Goal: Task Accomplishment & Management: Complete application form

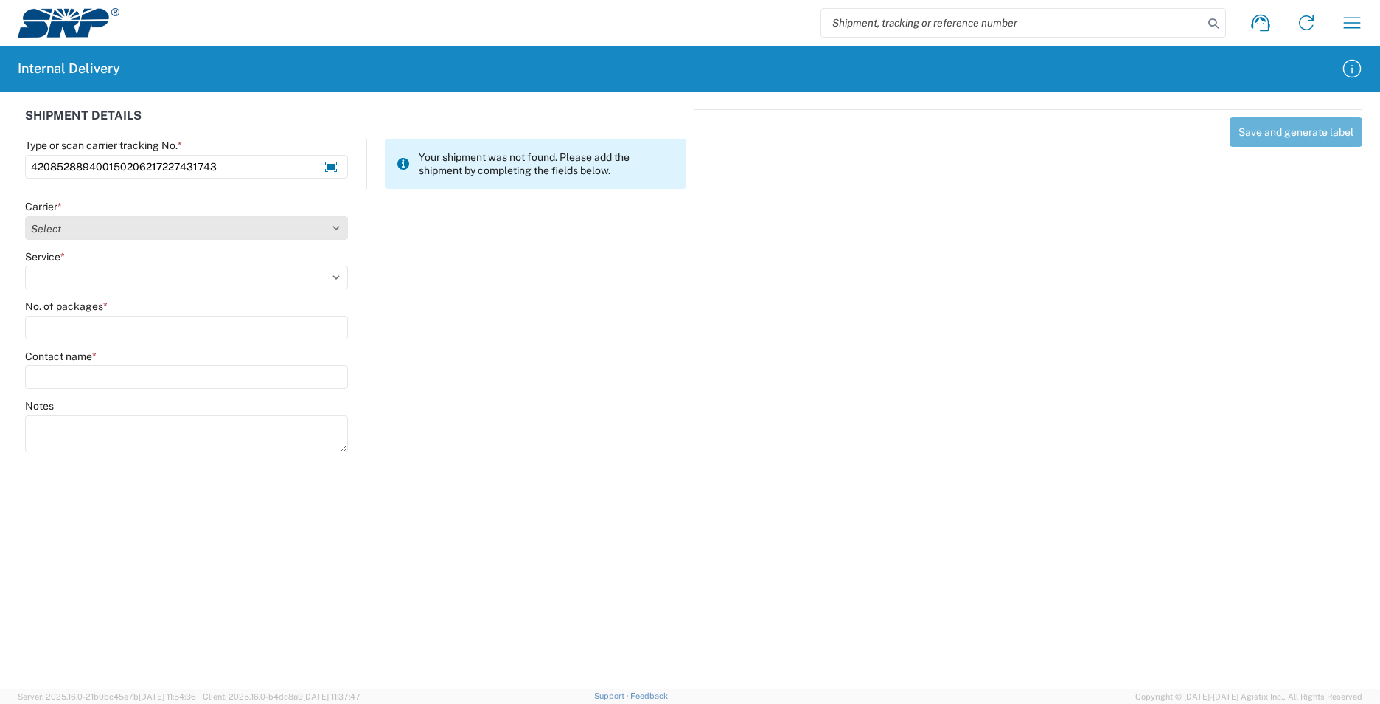
type input "420852889400150206217227431743"
click at [336, 226] on select "Select Amazon Logistics ATI Trucking BC Dimerco Logistics Empire Southwest FedE…" at bounding box center [186, 228] width 323 height 24
select select "137"
click at [25, 216] on select "Select Amazon Logistics ATI Trucking BC Dimerco Logistics Empire Southwest FedE…" at bounding box center [186, 228] width 323 height 24
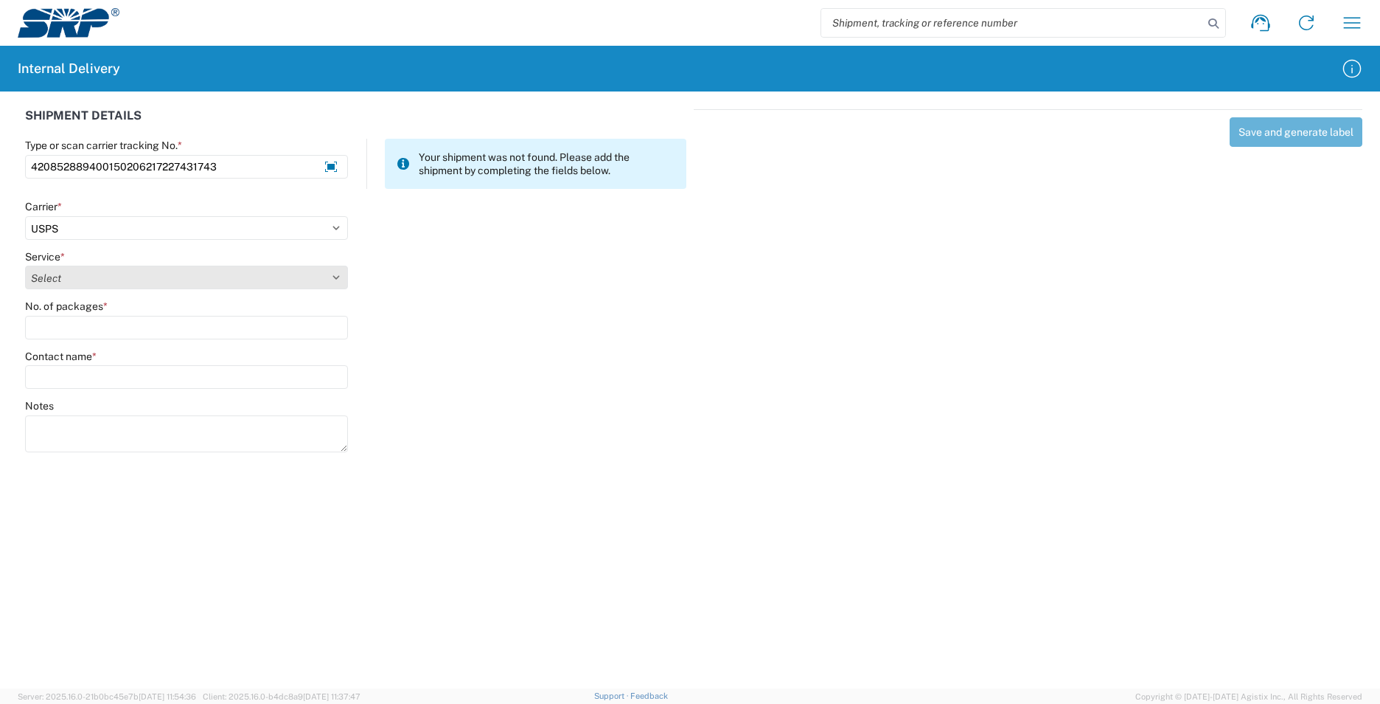
click at [341, 273] on select "Select 3 - 5 Day Bound Printed Matter Express Mail Flat-Rate Envelope Express M…" at bounding box center [186, 277] width 323 height 24
select select "17817"
click at [25, 265] on select "Select 3 - 5 Day Bound Printed Matter Express Mail Flat-Rate Envelope Express M…" at bounding box center [186, 277] width 323 height 24
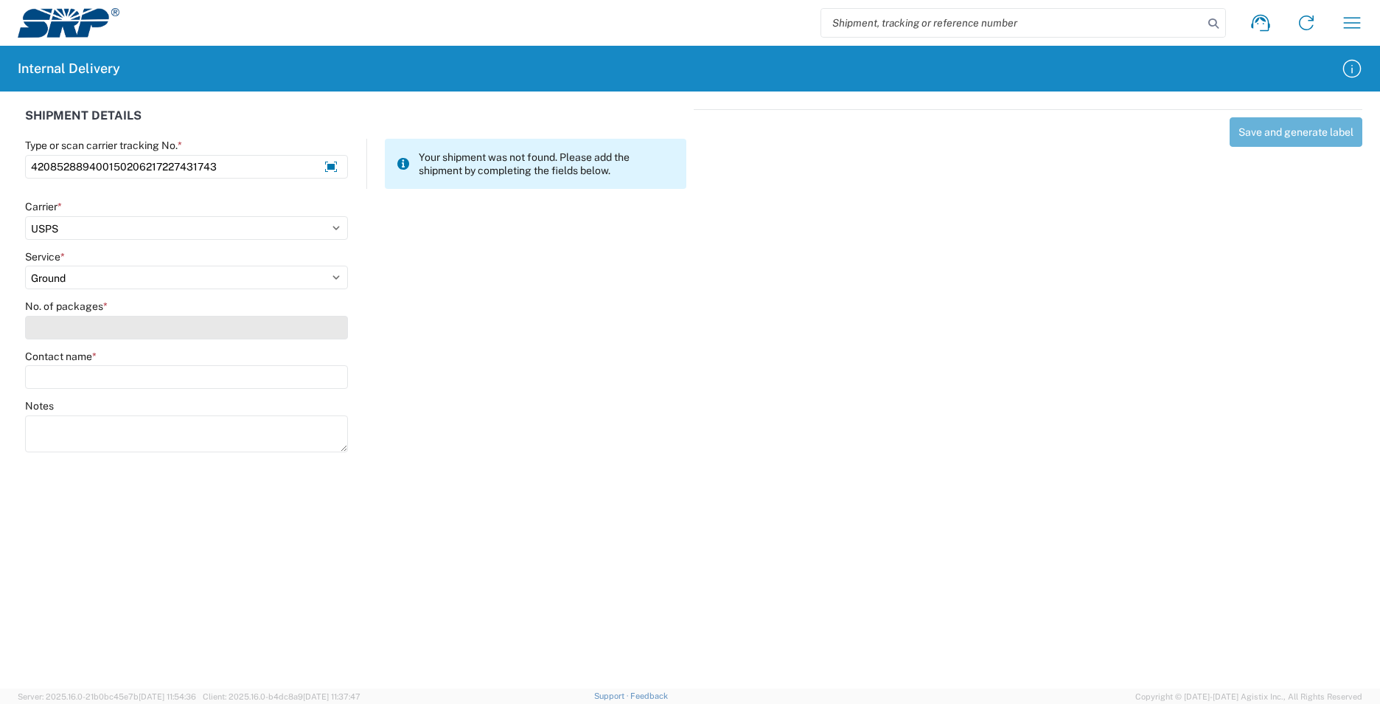
click at [121, 322] on input "No. of packages *" at bounding box center [186, 328] width 323 height 24
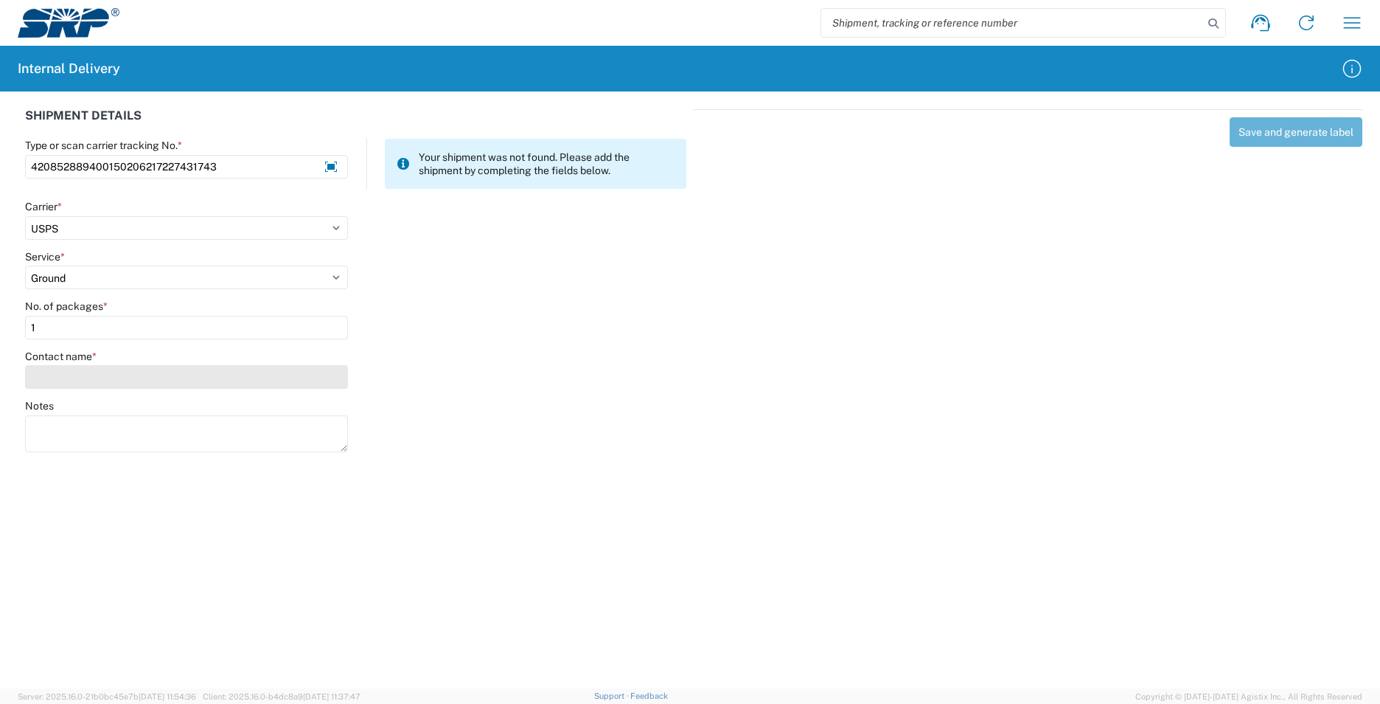
type input "1"
click at [122, 376] on input "Contact name *" at bounding box center [186, 377] width 323 height 24
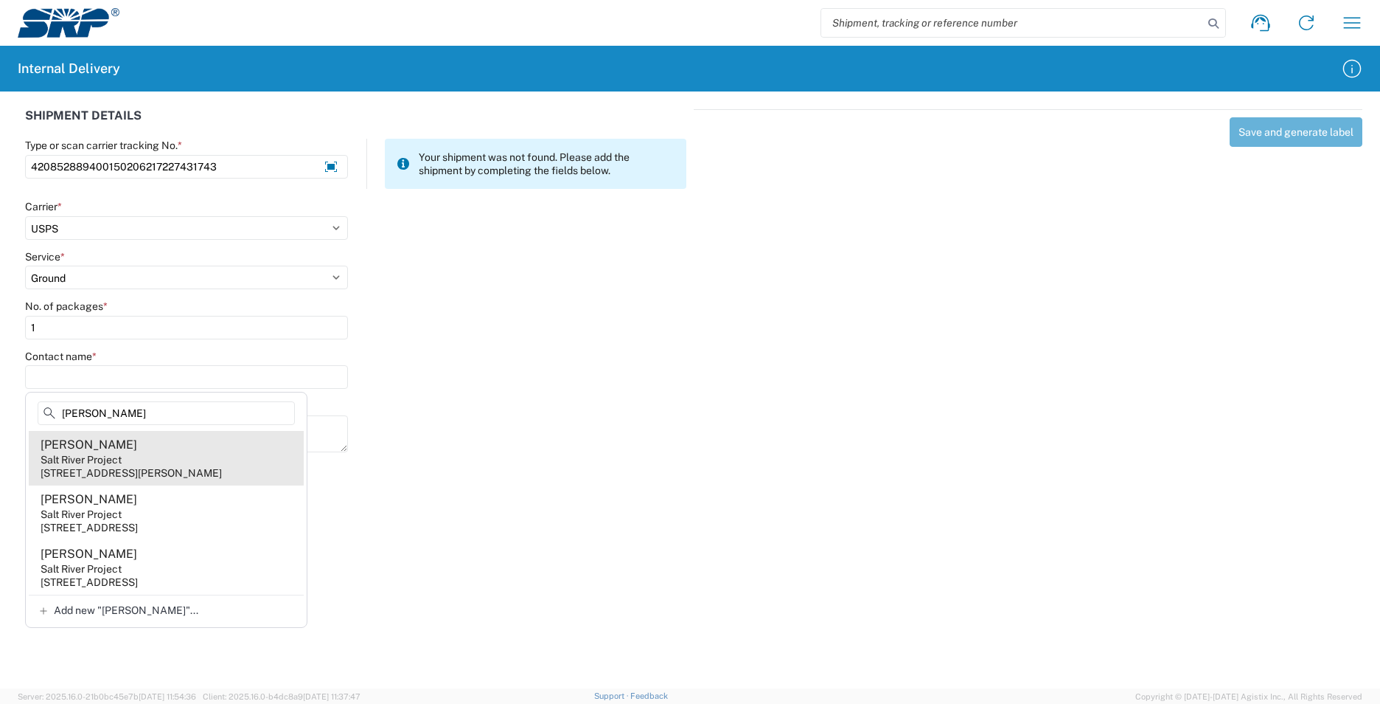
type input "Villalobos"
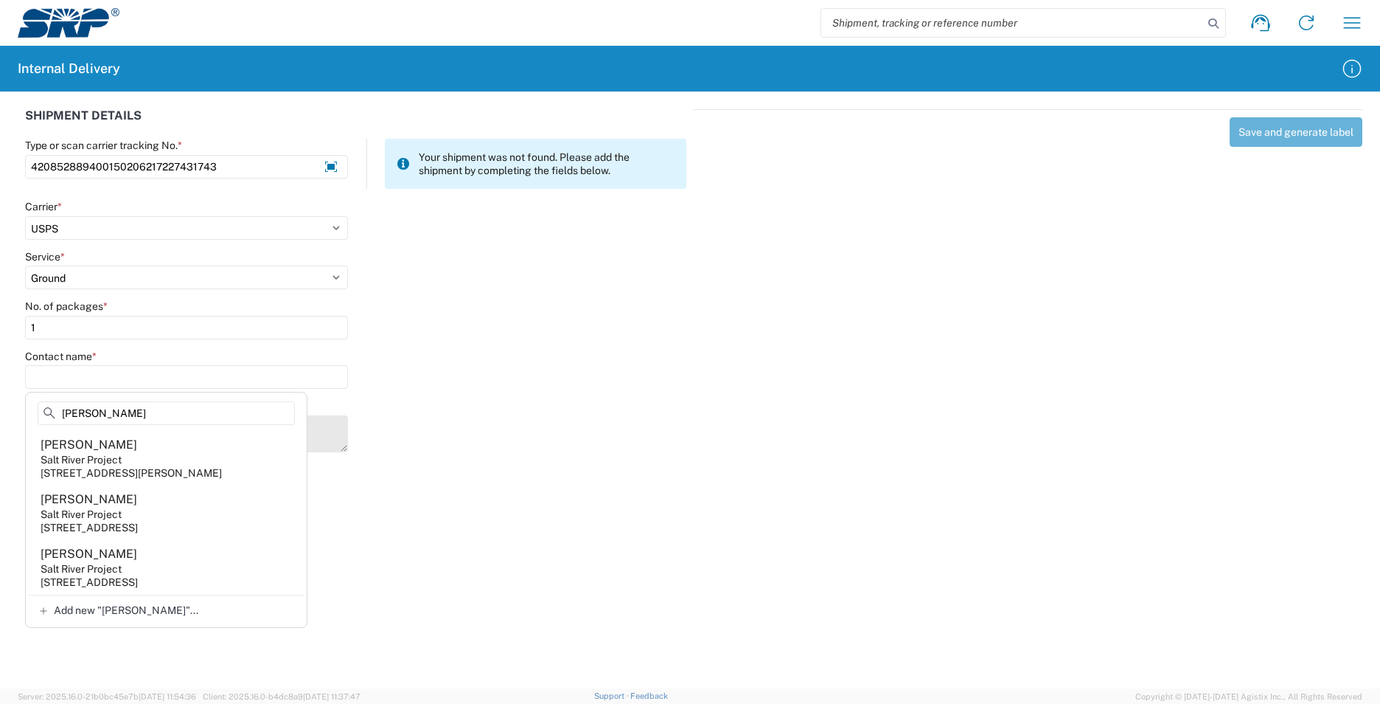
click at [175, 479] on div "6504 E Thomas Rd, POB002, Scottsdale, AZ, 85251, US" at bounding box center [131, 472] width 181 height 13
type input "Samuel Villalobos"
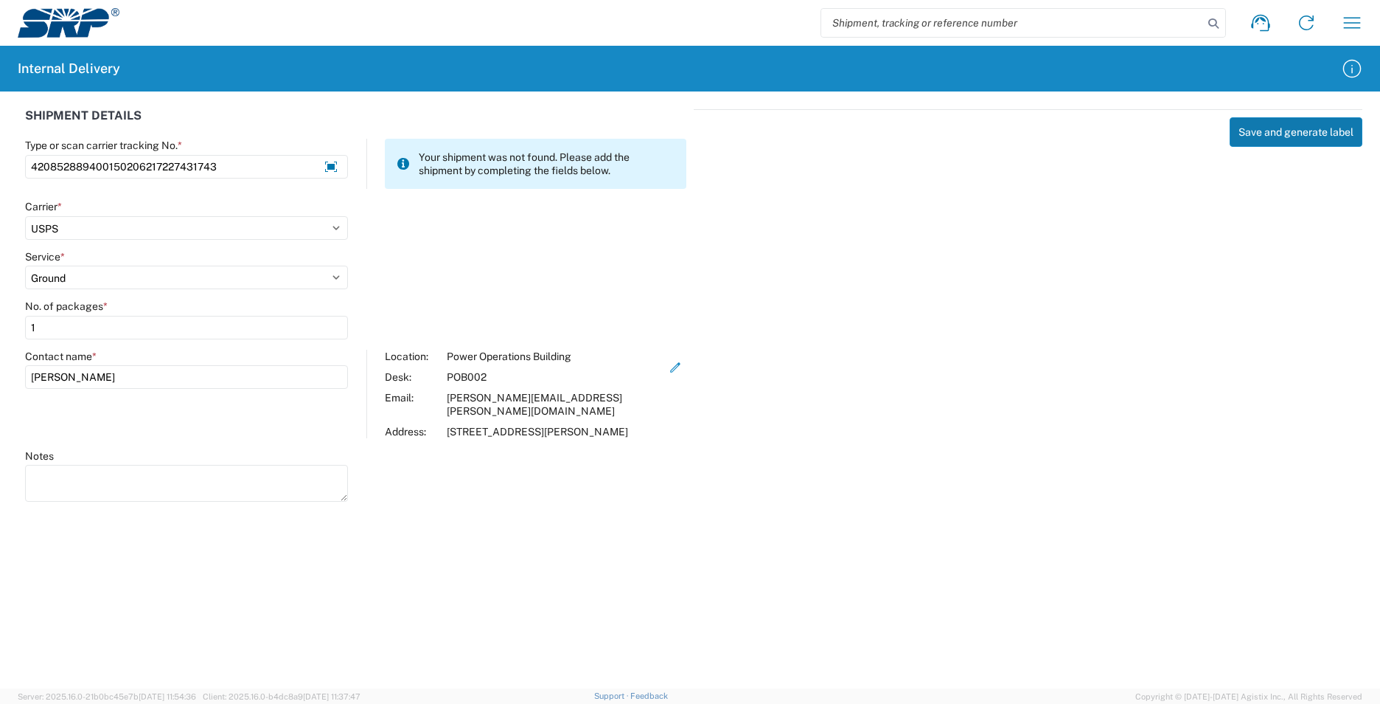
click at [1260, 135] on button "Save and generate label" at bounding box center [1296, 131] width 133 height 29
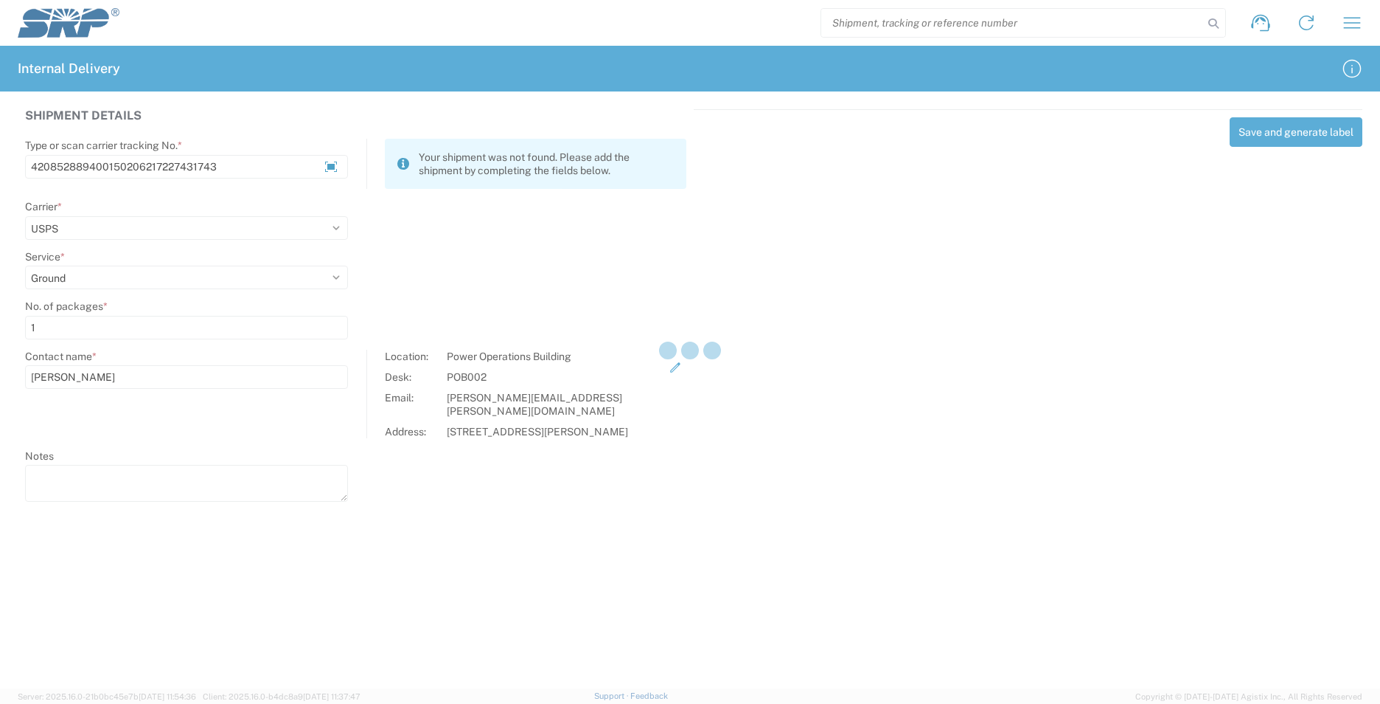
select select
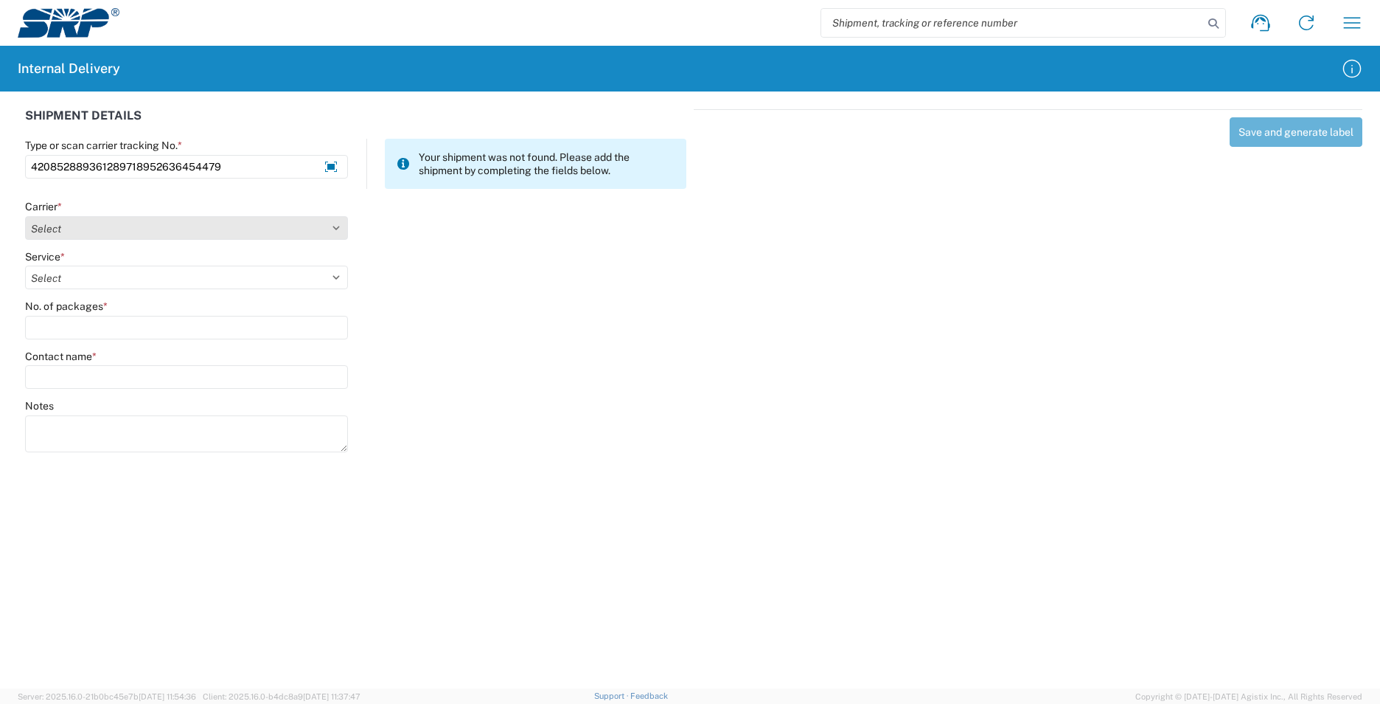
type input "420852889361289718952636454479"
click at [333, 229] on select "Select Amazon Logistics ATI Trucking BC Dimerco Logistics Empire Southwest FedE…" at bounding box center [186, 228] width 323 height 24
select select "137"
click at [25, 216] on select "Select Amazon Logistics ATI Trucking BC Dimerco Logistics Empire Southwest FedE…" at bounding box center [186, 228] width 323 height 24
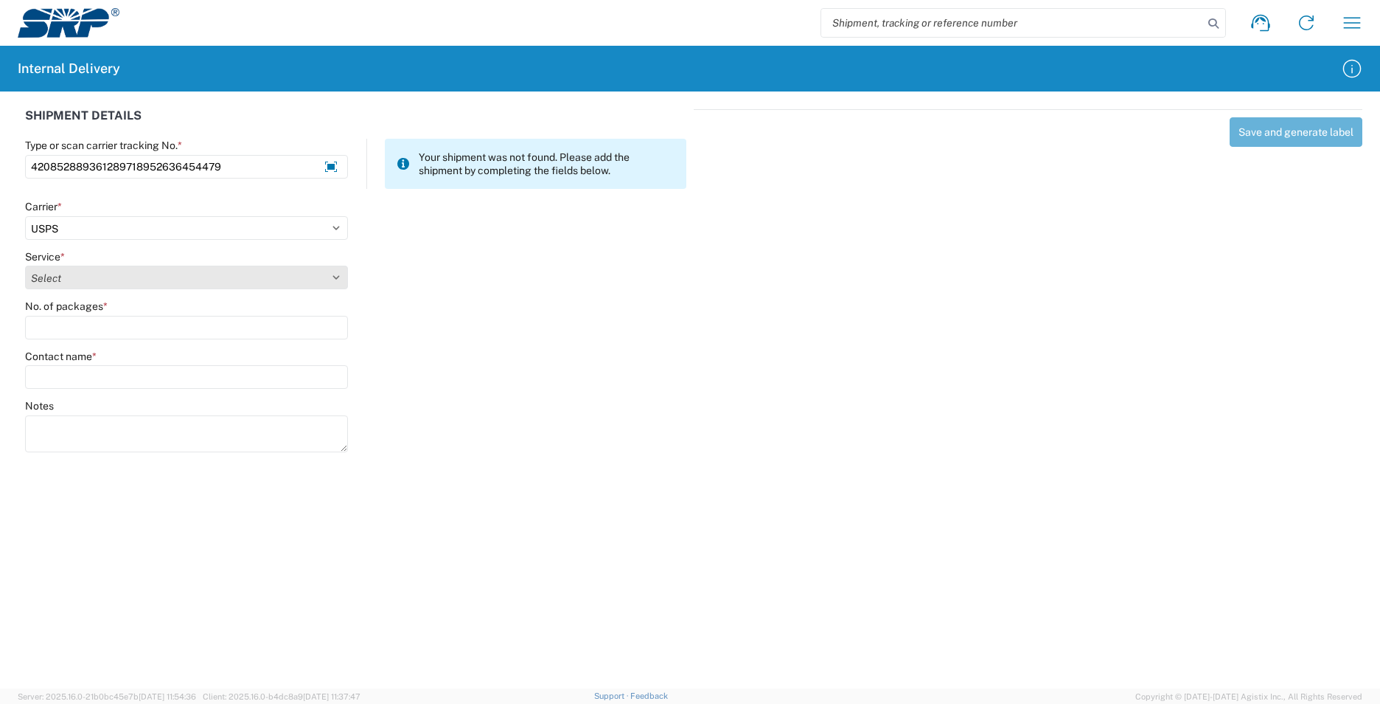
click at [338, 280] on select "Select 3 - 5 Day Bound Printed Matter Express Mail Flat-Rate Envelope Express M…" at bounding box center [186, 277] width 323 height 24
select select "17817"
click at [25, 265] on select "Select 3 - 5 Day Bound Printed Matter Express Mail Flat-Rate Envelope Express M…" at bounding box center [186, 277] width 323 height 24
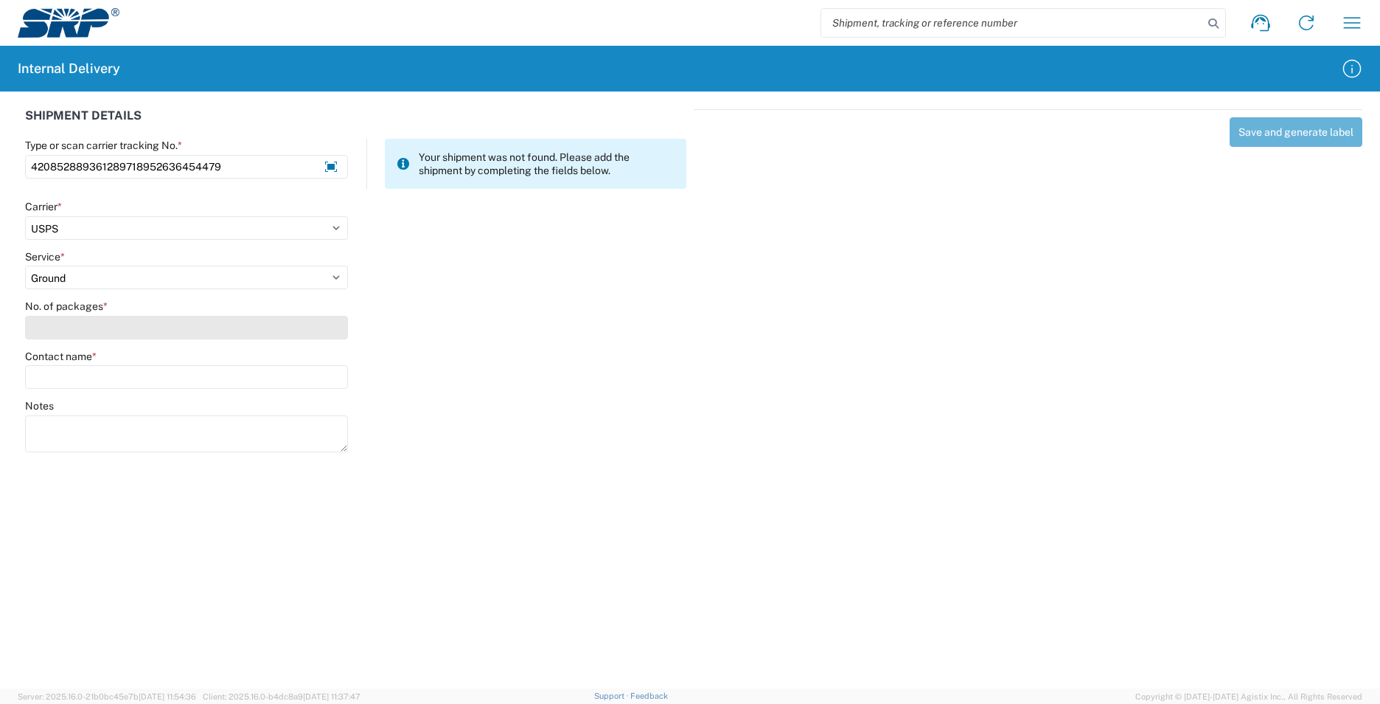
click at [109, 330] on input "No. of packages *" at bounding box center [186, 328] width 323 height 24
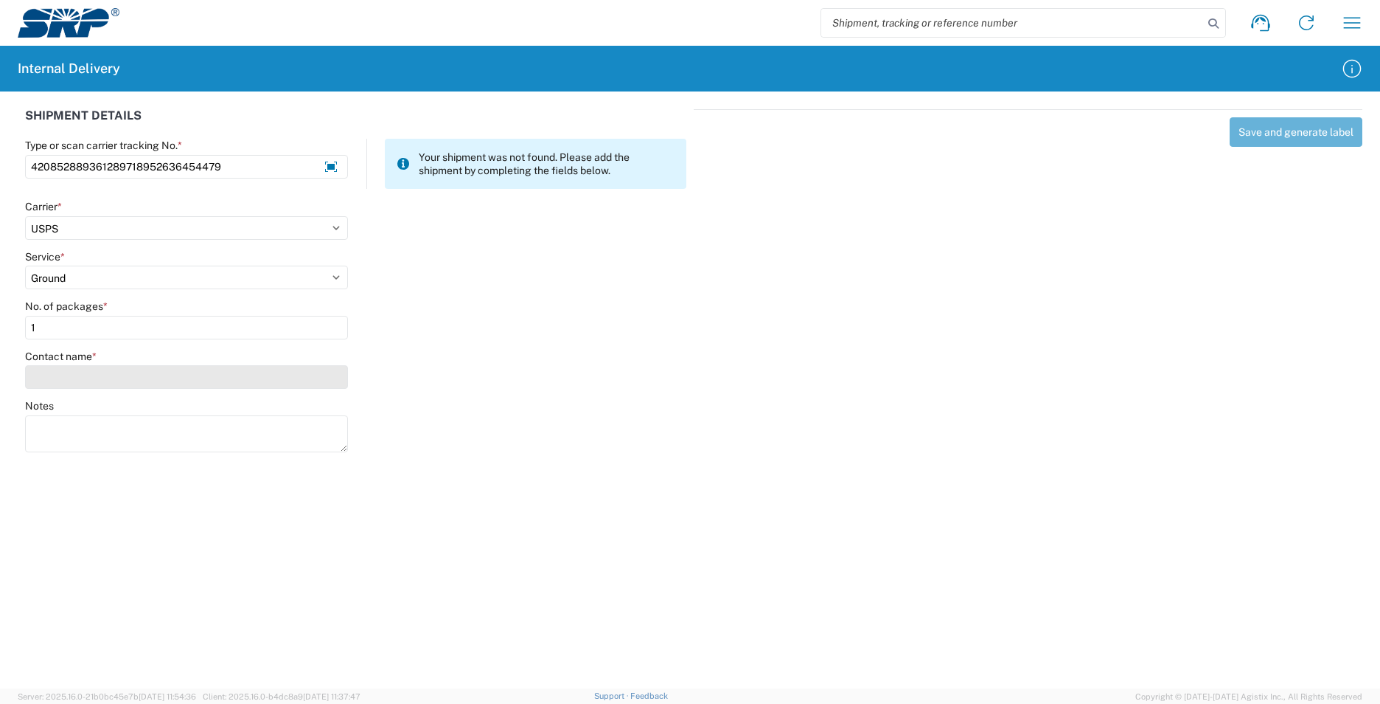
type input "1"
click at [117, 368] on input "Contact name *" at bounding box center [186, 377] width 323 height 24
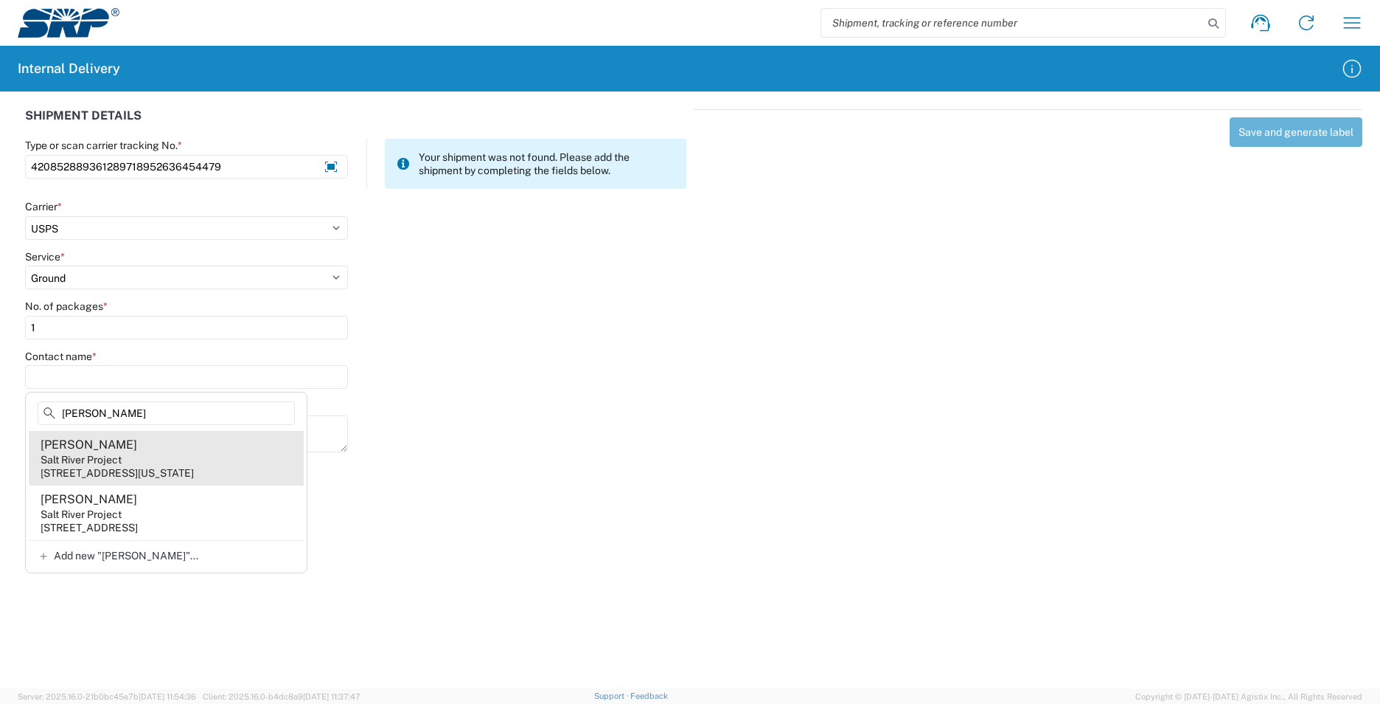
type input "Vickery"
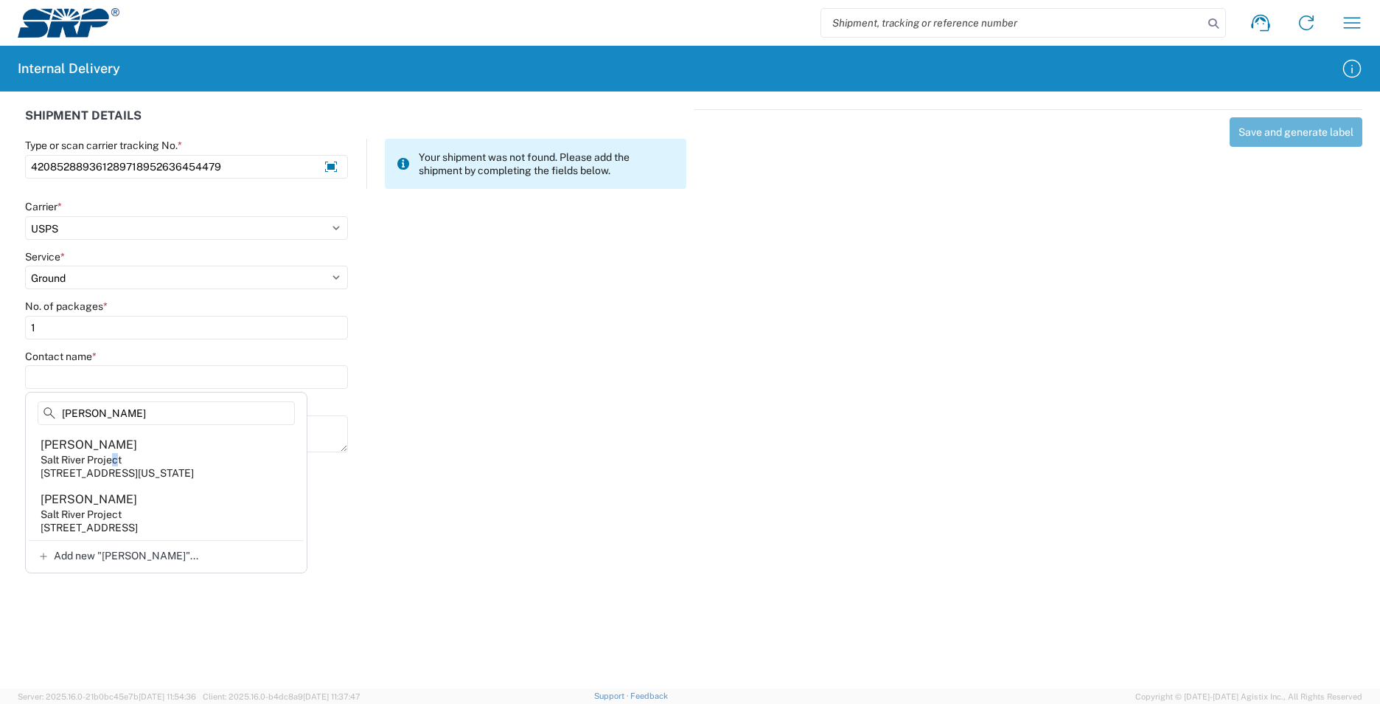
drag, startPoint x: 117, startPoint y: 454, endPoint x: 132, endPoint y: 456, distance: 15.6
click at [118, 454] on div "Salt River Project" at bounding box center [81, 459] width 81 height 13
type input "Lucas Vickery"
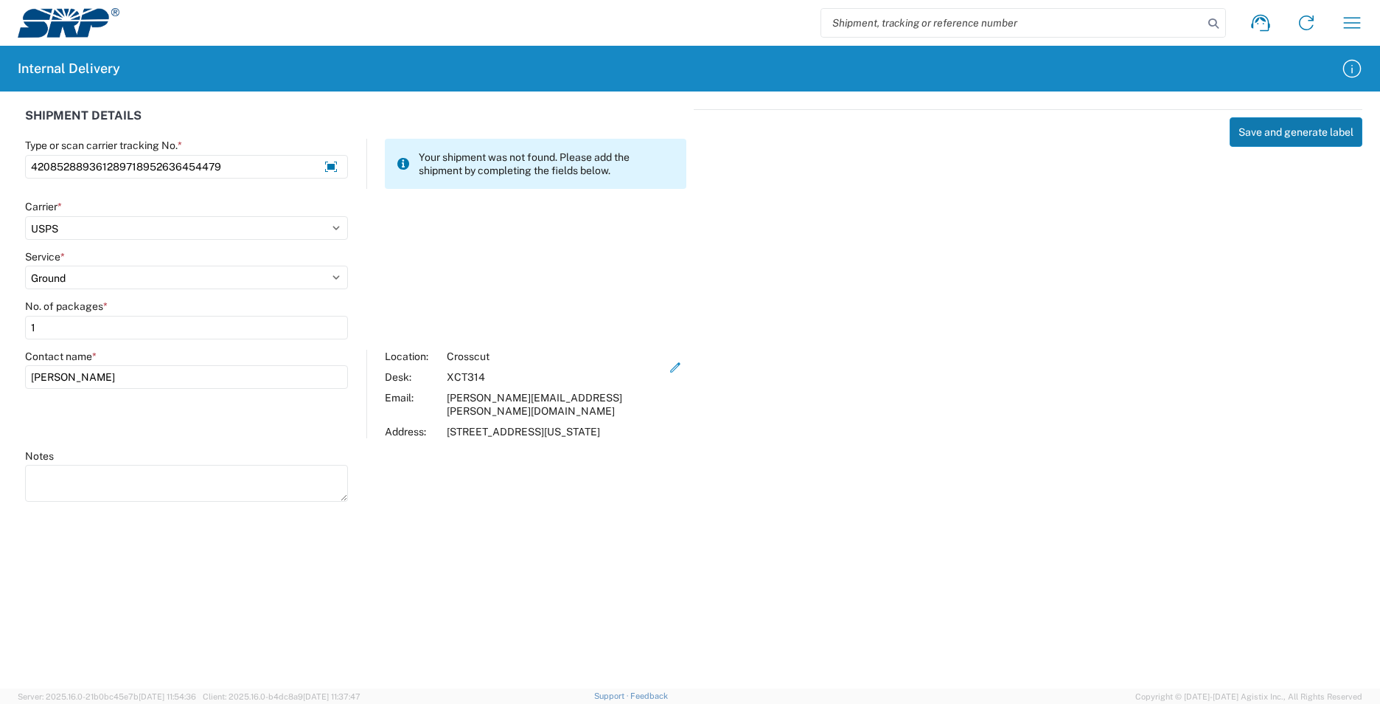
click at [1243, 130] on button "Save and generate label" at bounding box center [1296, 131] width 133 height 29
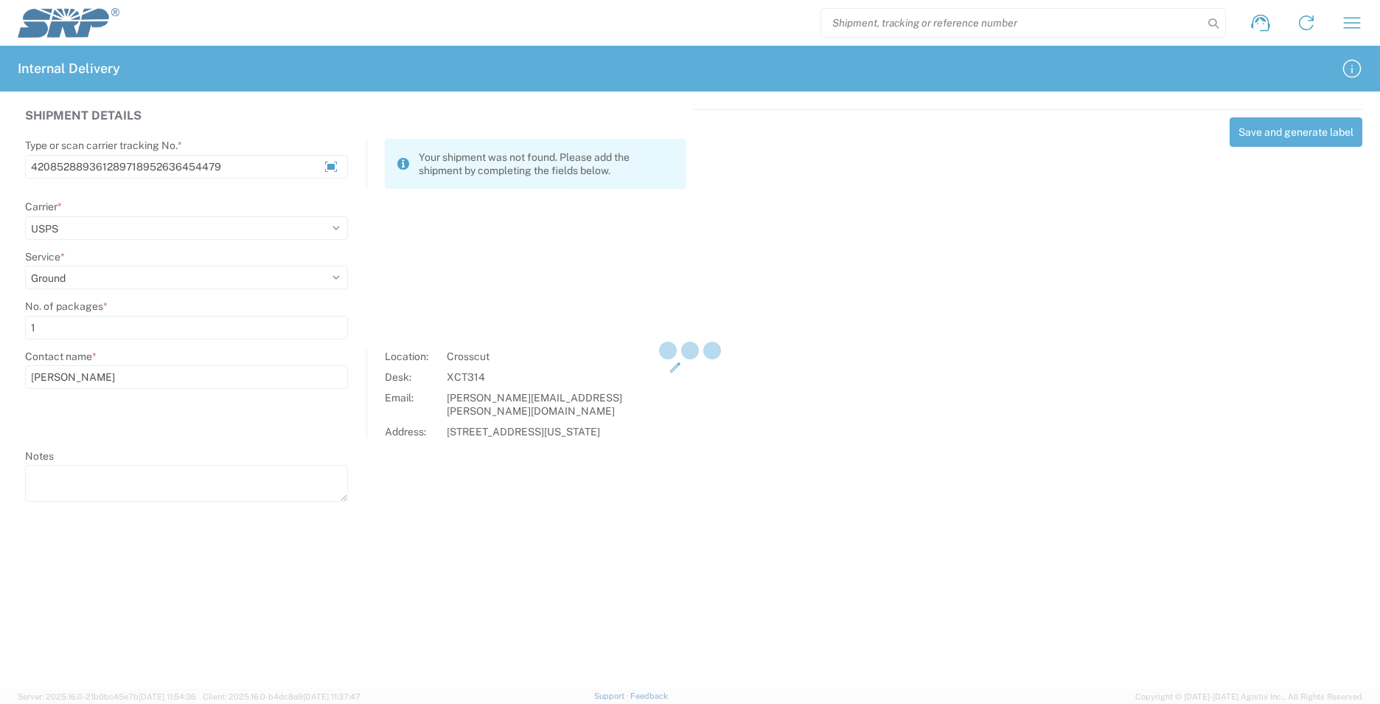
select select
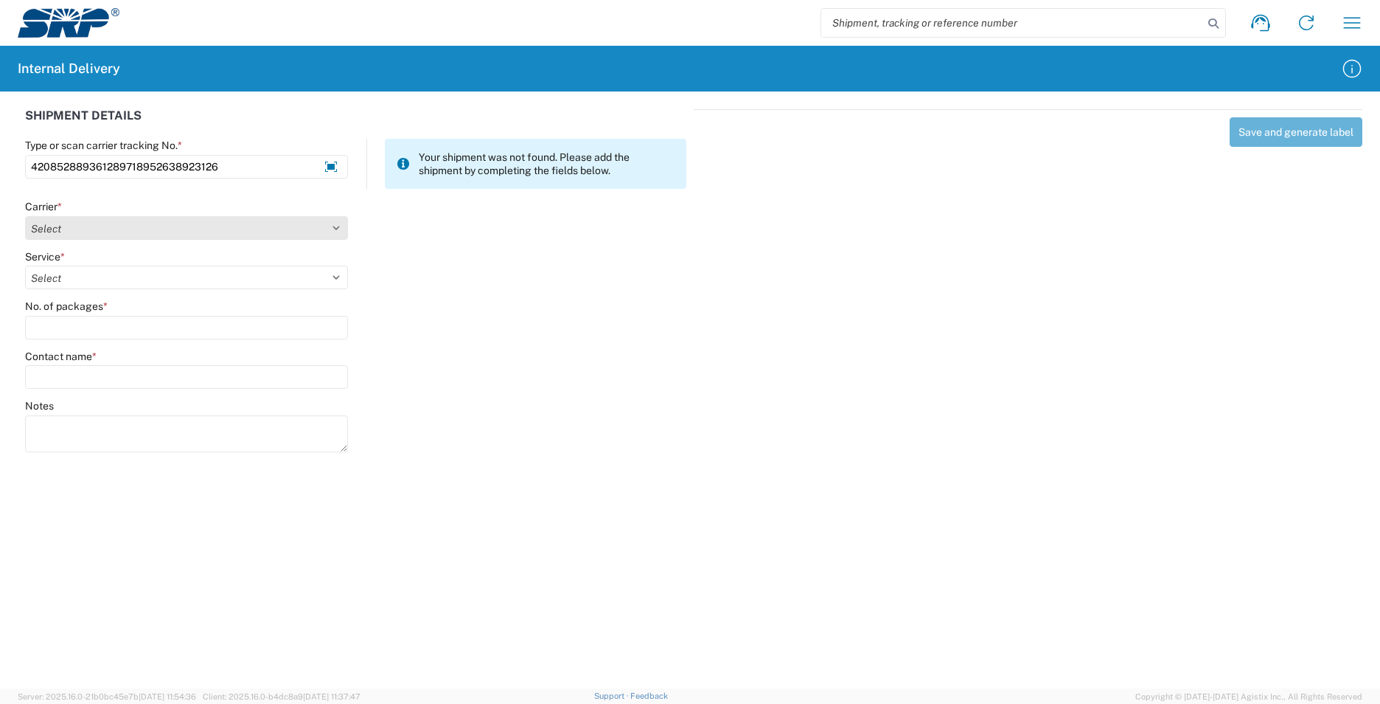
type input "420852889361289718952638923126"
click at [339, 223] on select "Select Amazon Logistics ATI Trucking BC Dimerco Logistics Empire Southwest FedE…" at bounding box center [186, 228] width 323 height 24
select select "137"
click at [25, 216] on select "Select Amazon Logistics ATI Trucking BC Dimerco Logistics Empire Southwest FedE…" at bounding box center [186, 228] width 323 height 24
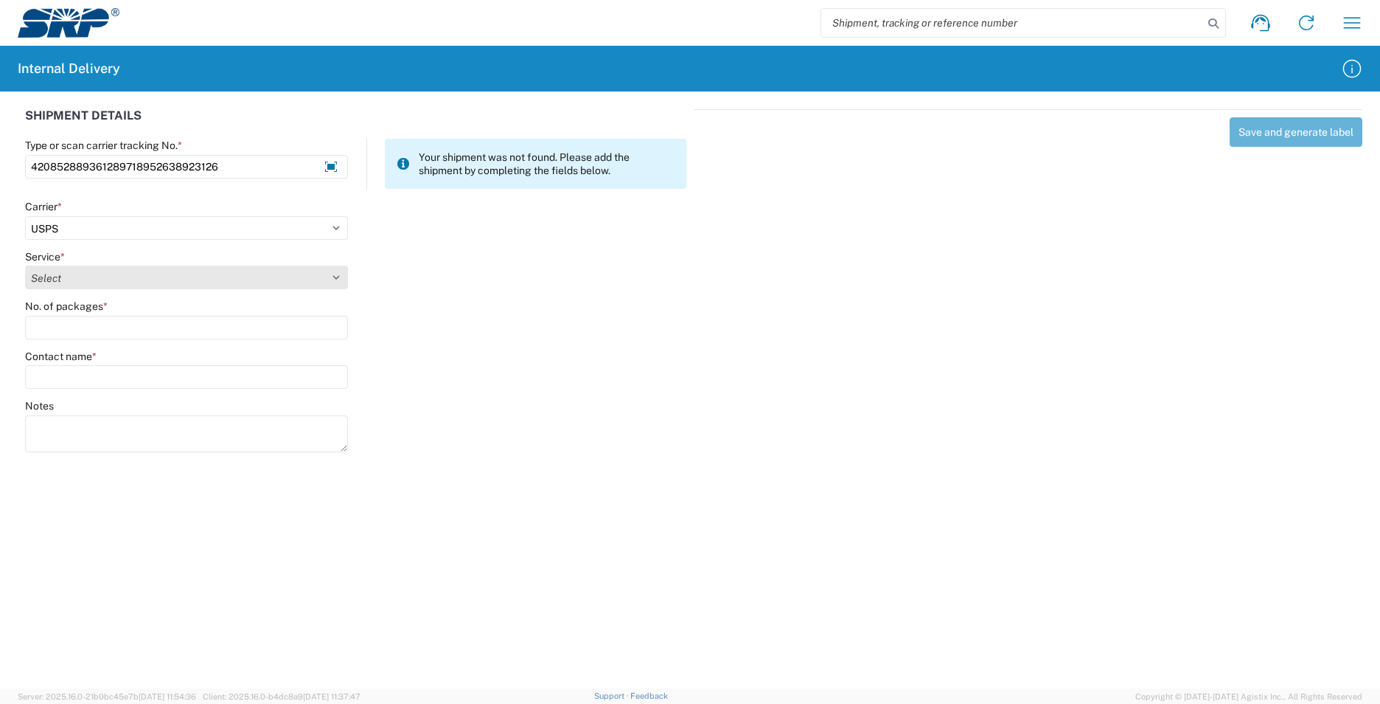
click at [336, 274] on select "Select 3 - 5 Day Bound Printed Matter Express Mail Flat-Rate Envelope Express M…" at bounding box center [186, 277] width 323 height 24
select select "17817"
click at [25, 265] on select "Select 3 - 5 Day Bound Printed Matter Express Mail Flat-Rate Envelope Express M…" at bounding box center [186, 277] width 323 height 24
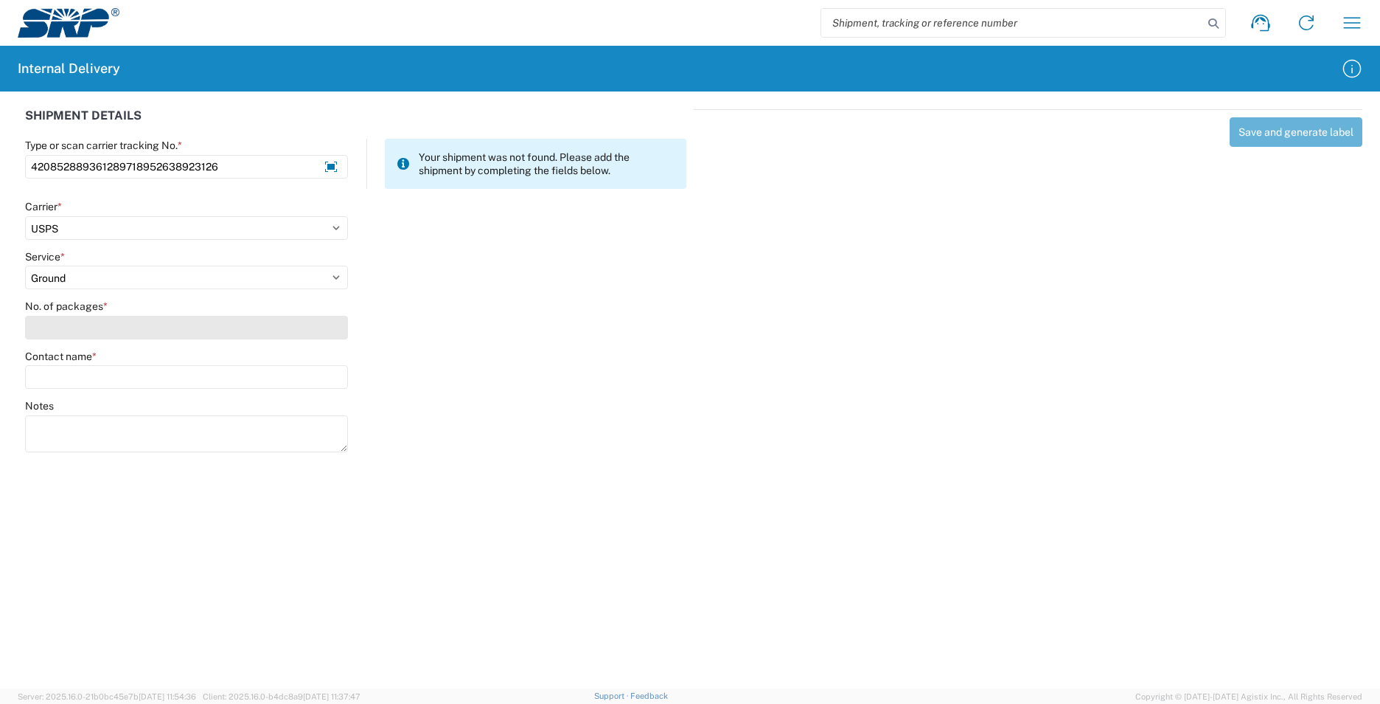
click at [124, 327] on input "No. of packages *" at bounding box center [186, 328] width 323 height 24
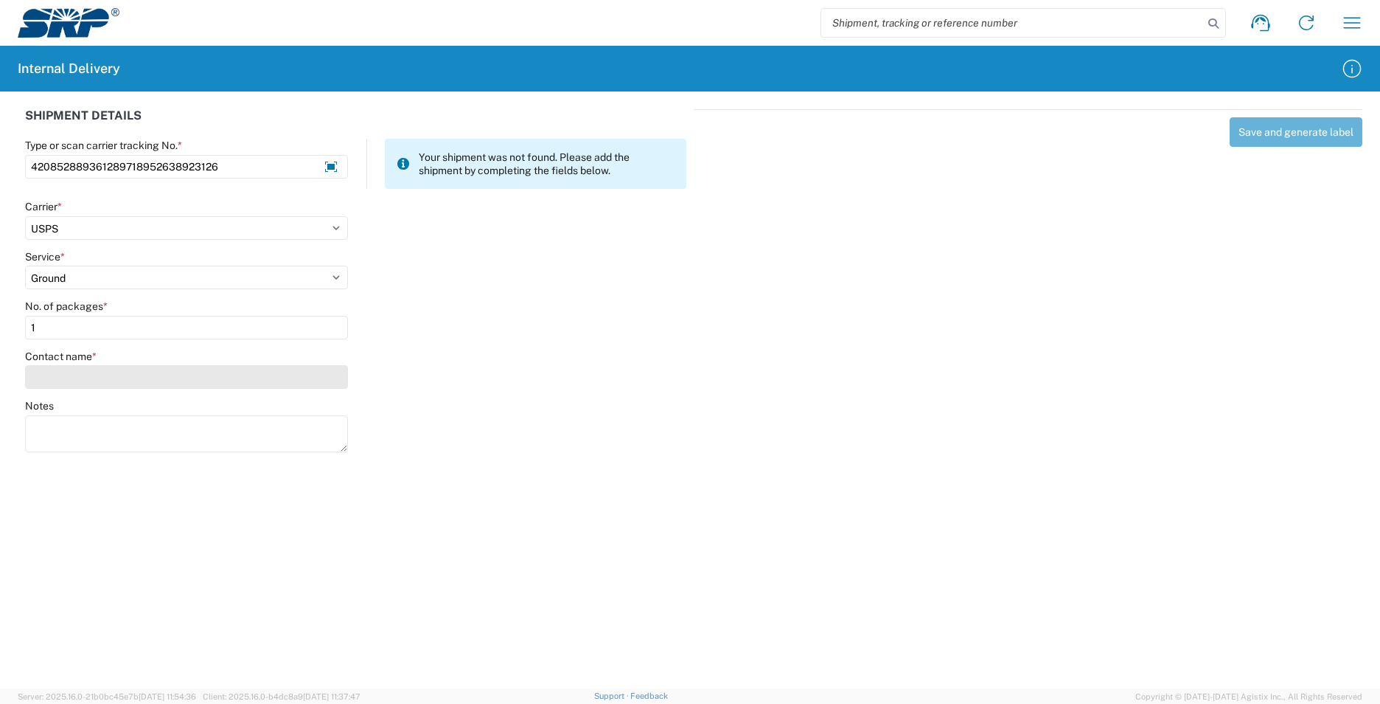
type input "1"
click at [121, 376] on input "Contact name *" at bounding box center [186, 377] width 323 height 24
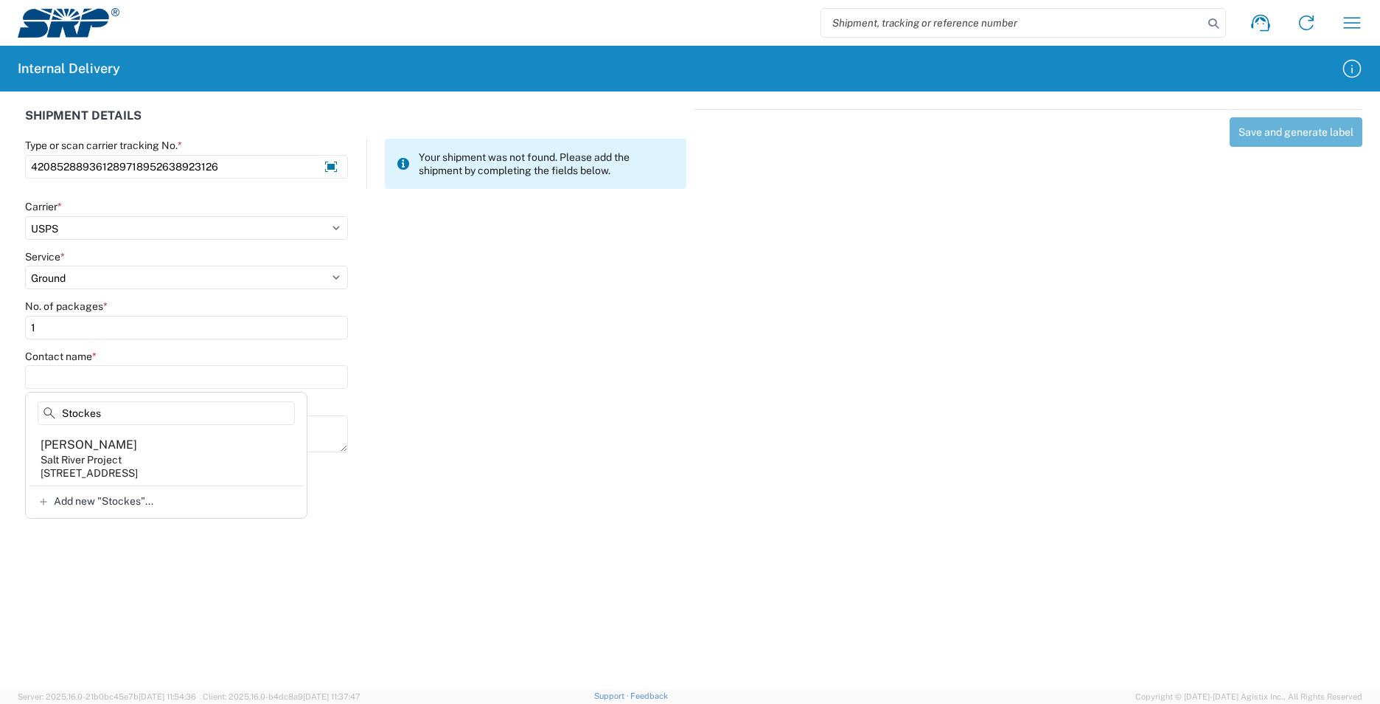
type input "Stockes"
click at [122, 447] on div "Rebecca Stockes" at bounding box center [89, 445] width 97 height 16
type input "Rebecca Stockes"
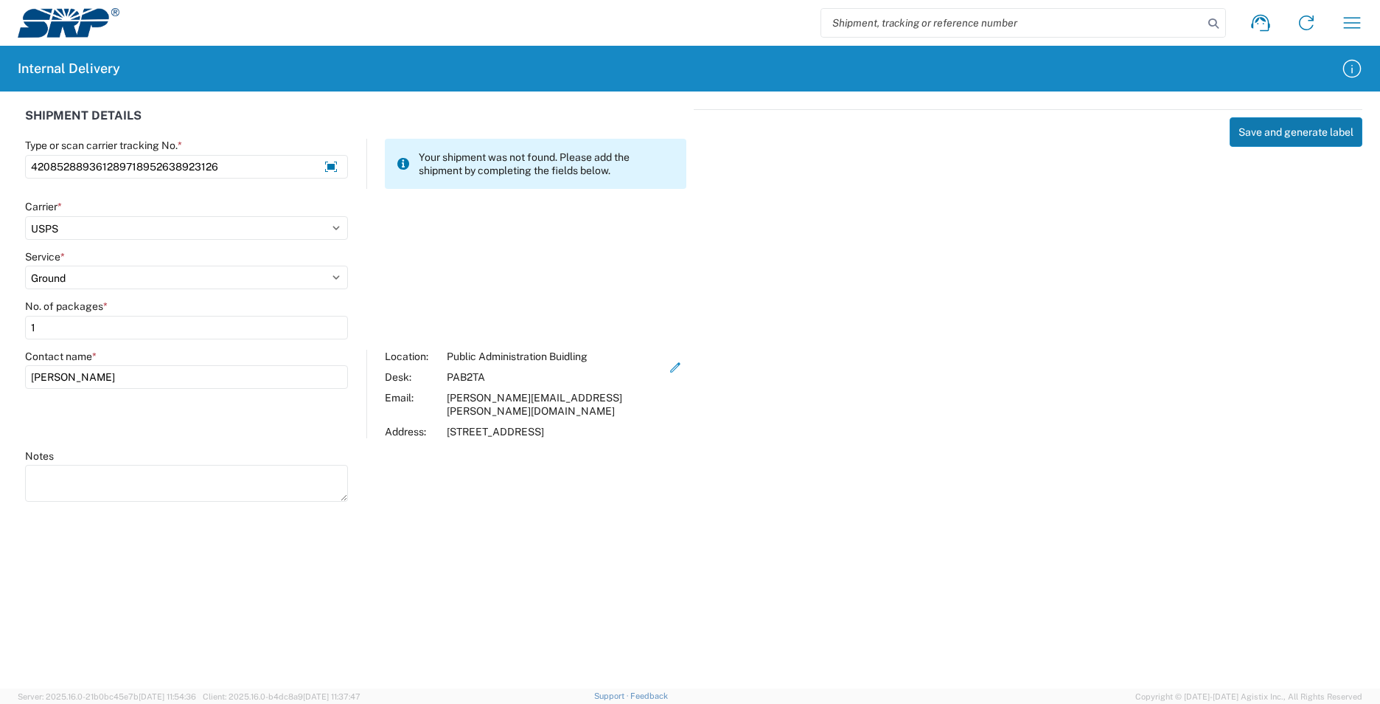
click at [1240, 131] on button "Save and generate label" at bounding box center [1296, 131] width 133 height 29
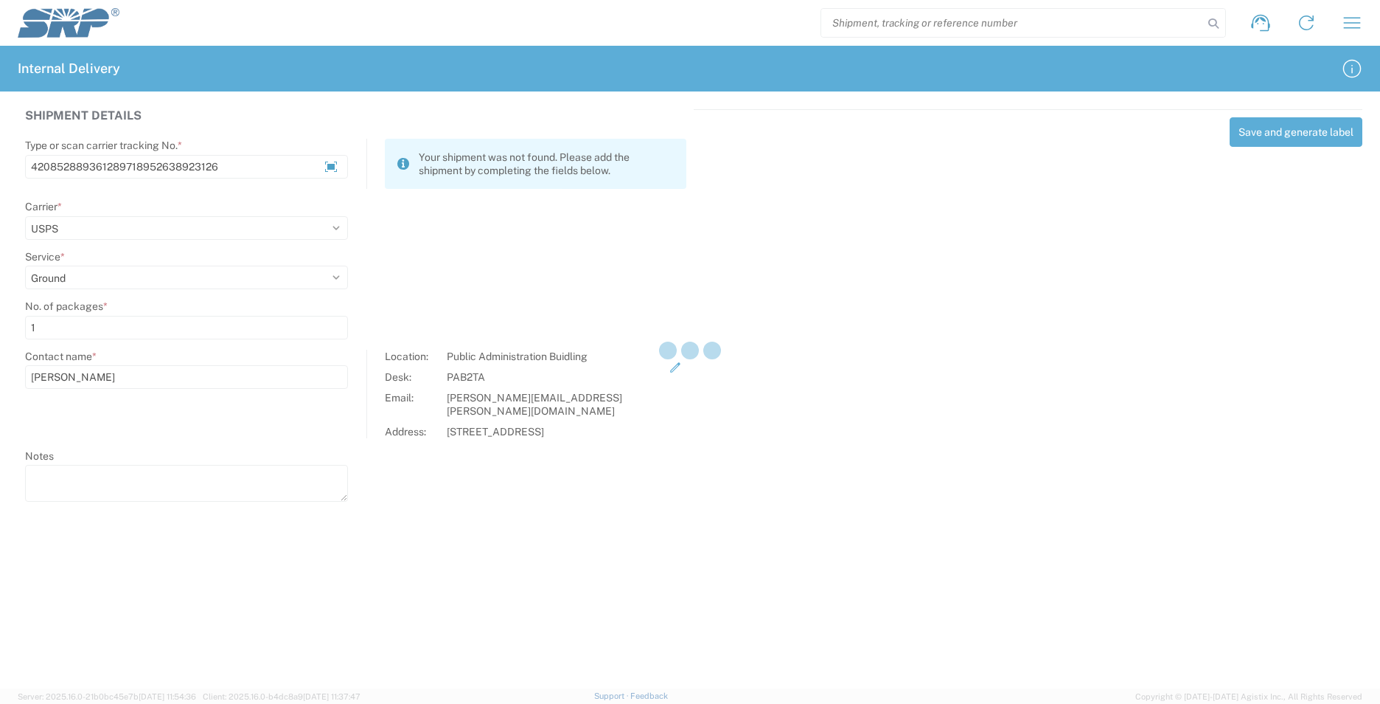
select select
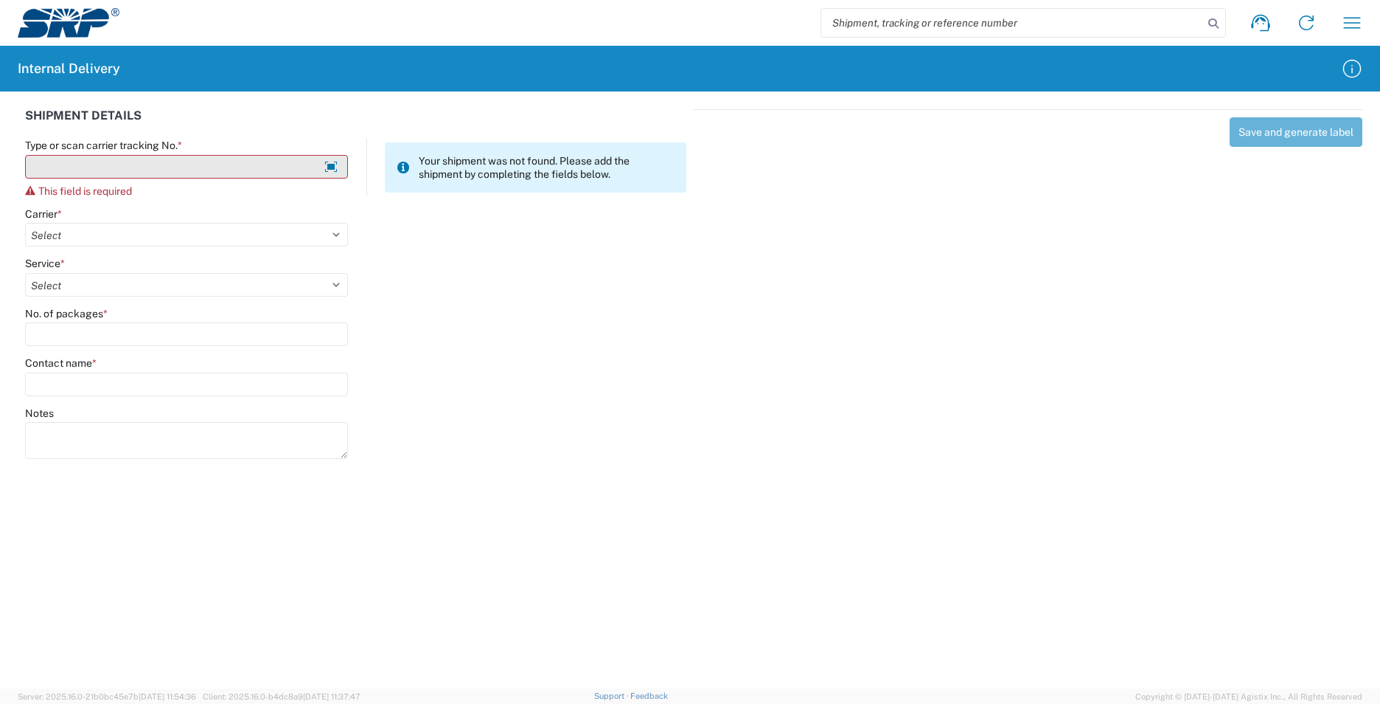
click at [229, 170] on input "Type or scan carrier tracking No. *" at bounding box center [186, 167] width 323 height 24
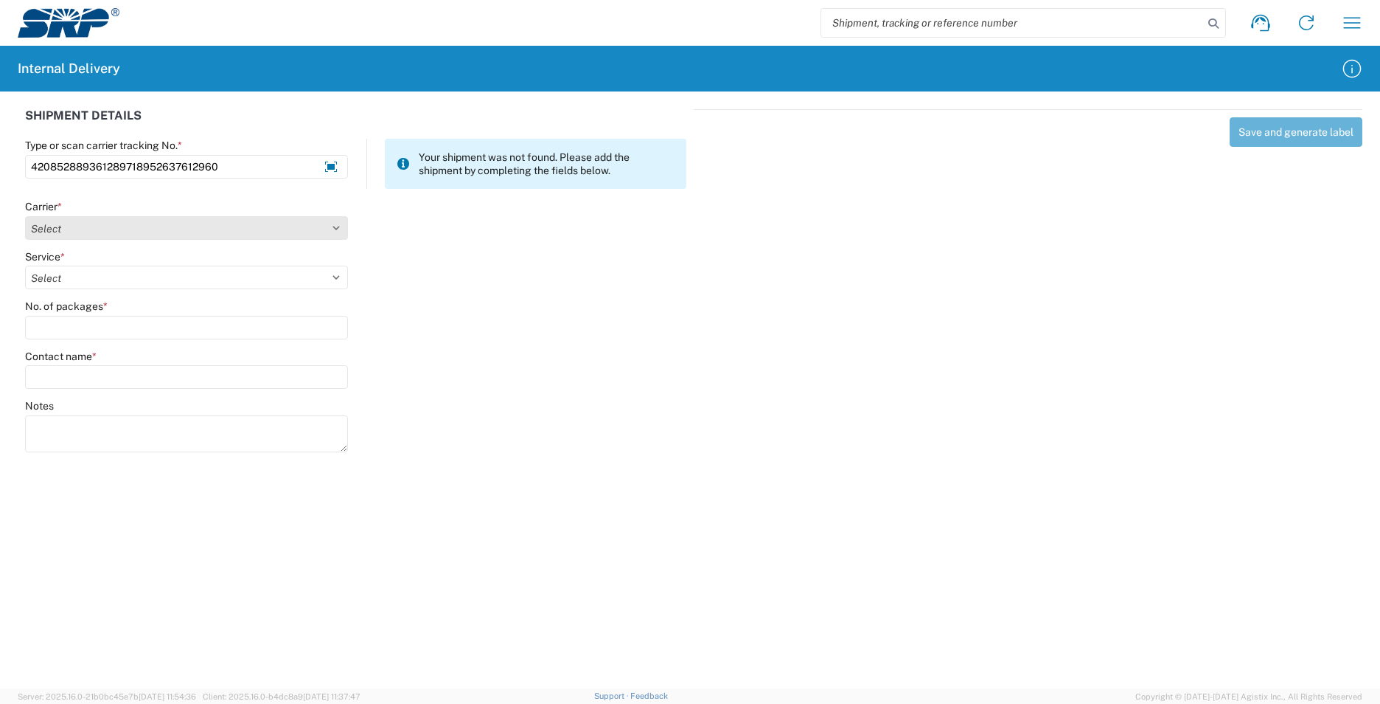
type input "420852889361289718952637612960"
click at [341, 231] on select "Select Amazon Logistics ATI Trucking BC Dimerco Logistics Empire Southwest FedE…" at bounding box center [186, 228] width 323 height 24
select select "137"
click at [25, 216] on select "Select Amazon Logistics ATI Trucking BC Dimerco Logistics Empire Southwest FedE…" at bounding box center [186, 228] width 323 height 24
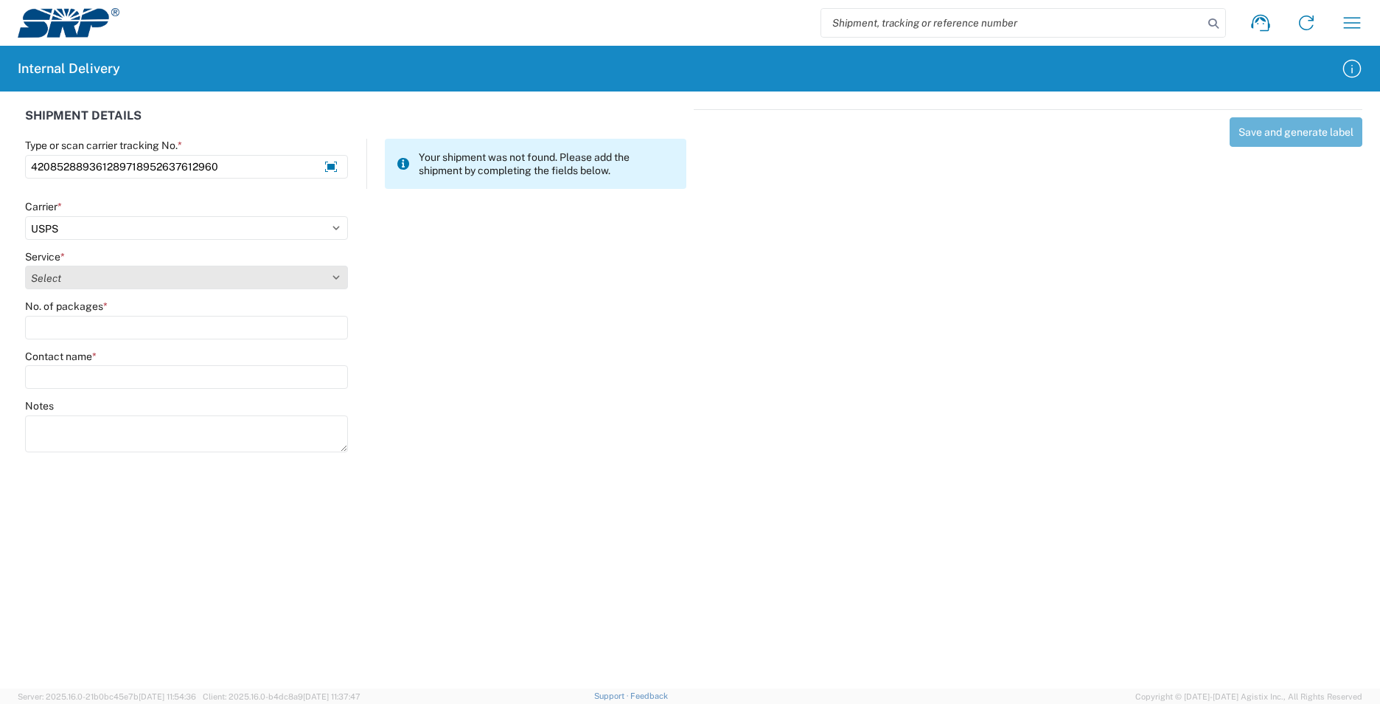
click at [339, 276] on select "Select 3 - 5 Day Bound Printed Matter Express Mail Flat-Rate Envelope Express M…" at bounding box center [186, 277] width 323 height 24
select select "17817"
click at [25, 265] on select "Select 3 - 5 Day Bound Printed Matter Express Mail Flat-Rate Envelope Express M…" at bounding box center [186, 277] width 323 height 24
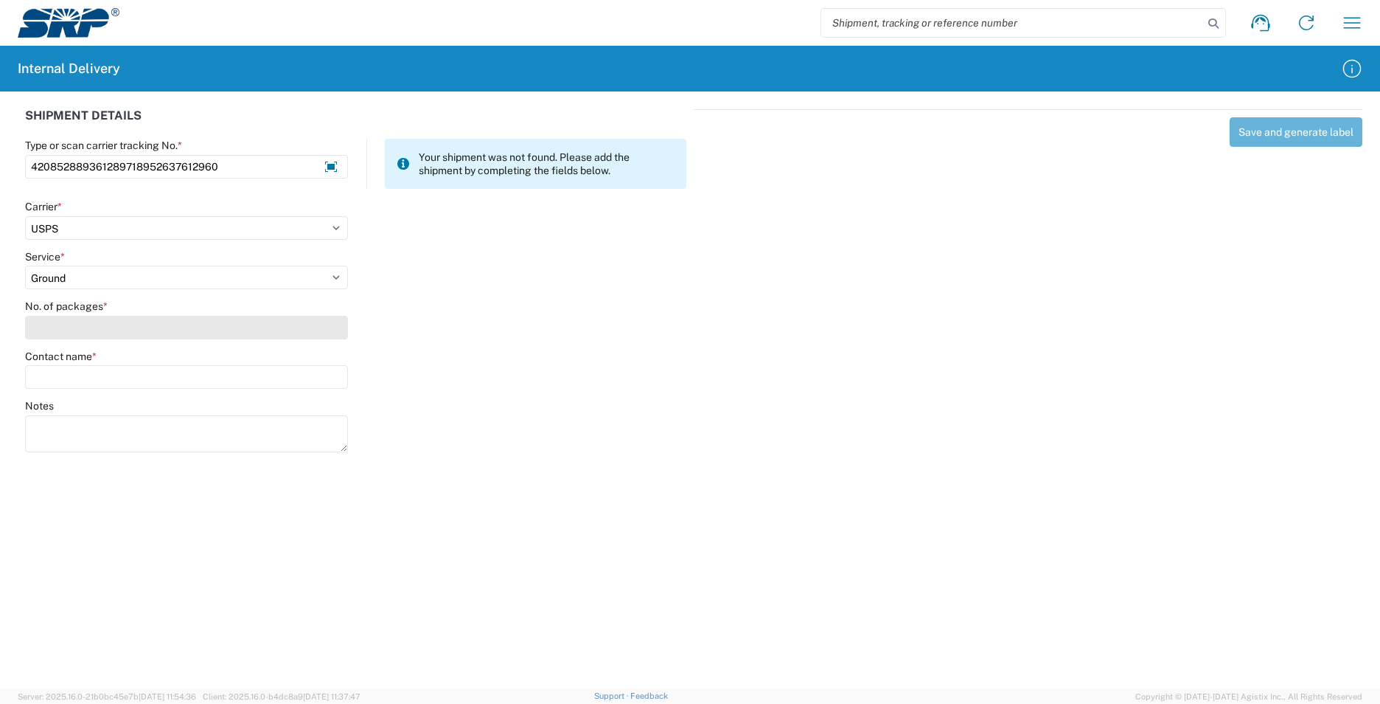
click at [94, 330] on input "No. of packages *" at bounding box center [186, 328] width 323 height 24
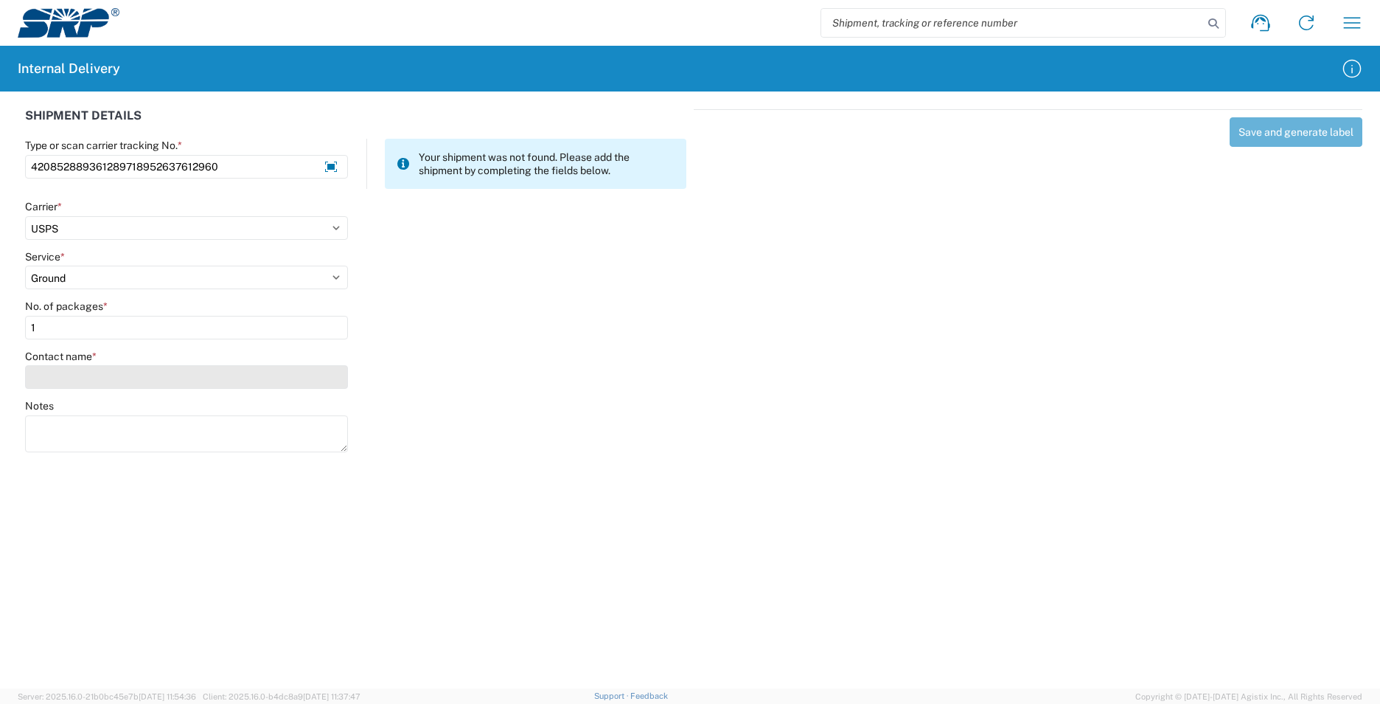
type input "1"
click at [96, 369] on input "Contact name *" at bounding box center [186, 377] width 323 height 24
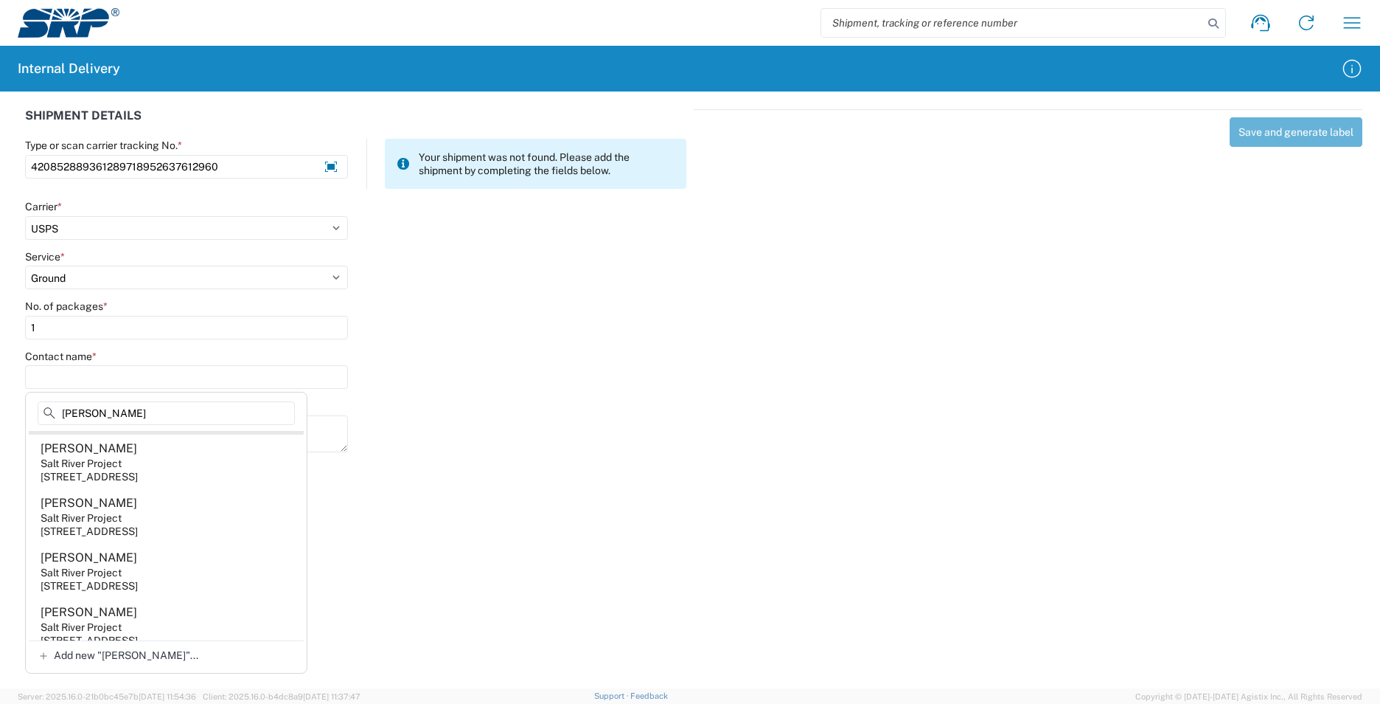
scroll to position [295, 0]
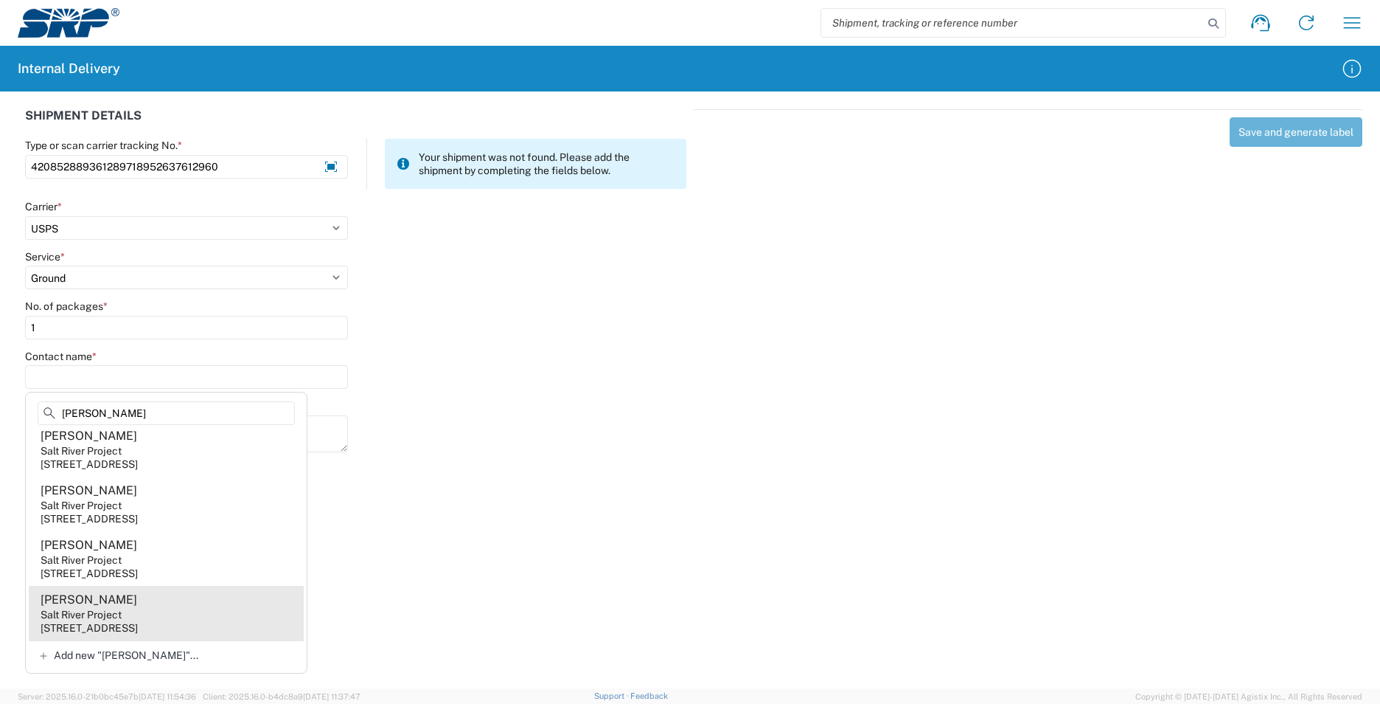
type input "Chad"
click at [126, 599] on agx-address-suggestion-item "Chad Palmer Salt River Project 1500 N Mill Ave, PAB12W, Tempe, AZ, 85281, US" at bounding box center [166, 613] width 275 height 55
type input "Chad Palmer"
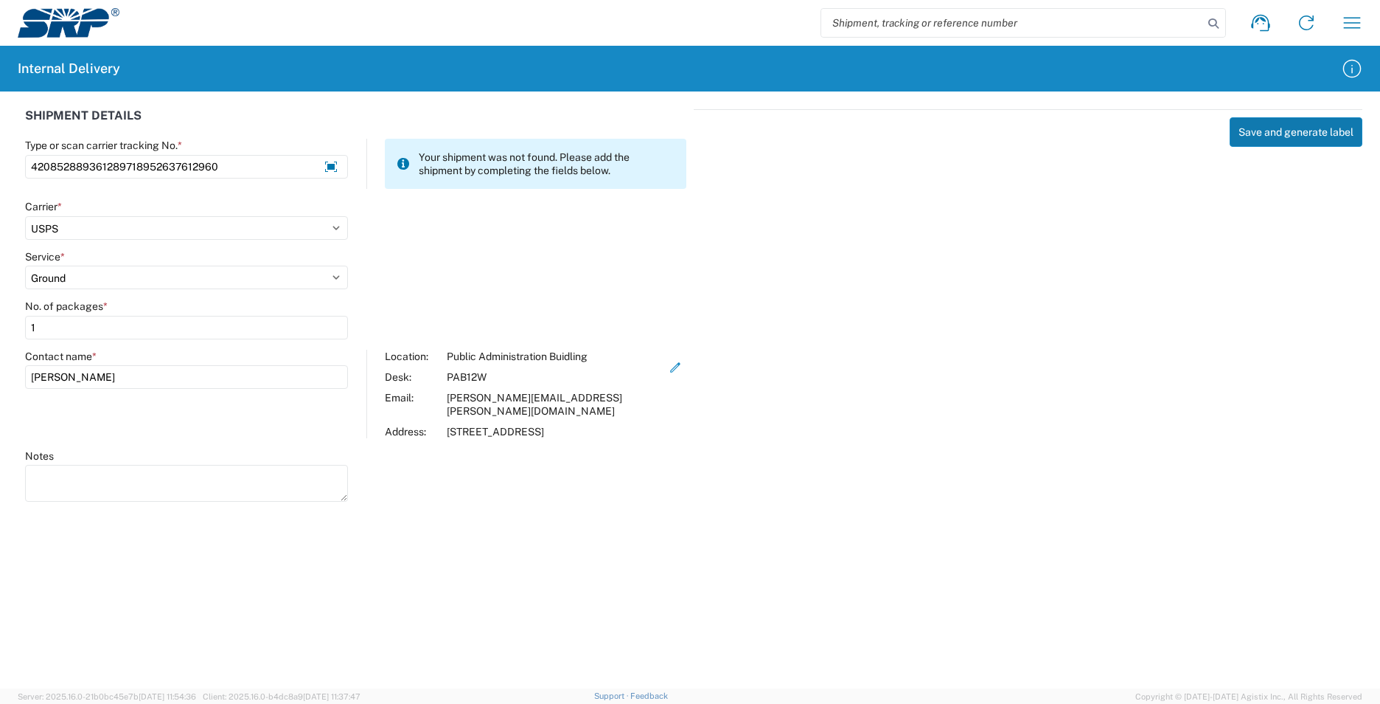
click at [1237, 130] on button "Save and generate label" at bounding box center [1296, 131] width 133 height 29
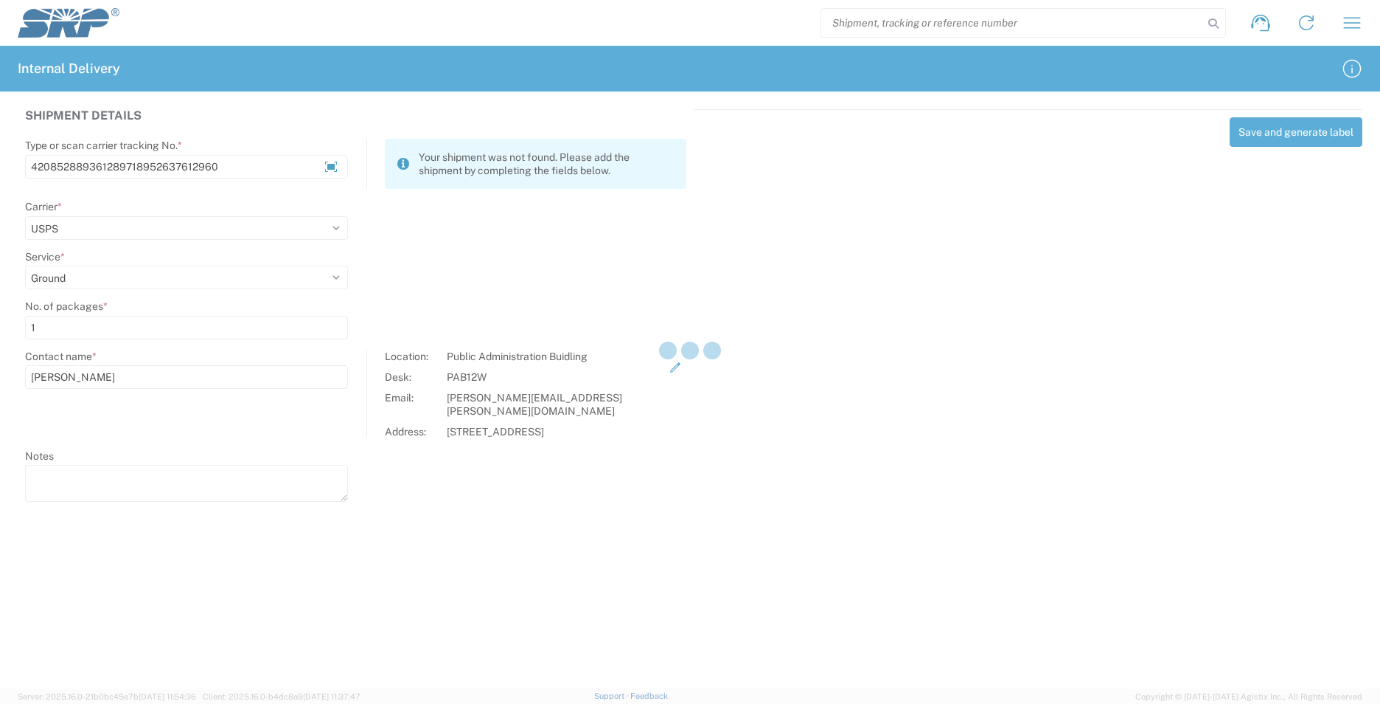
select select
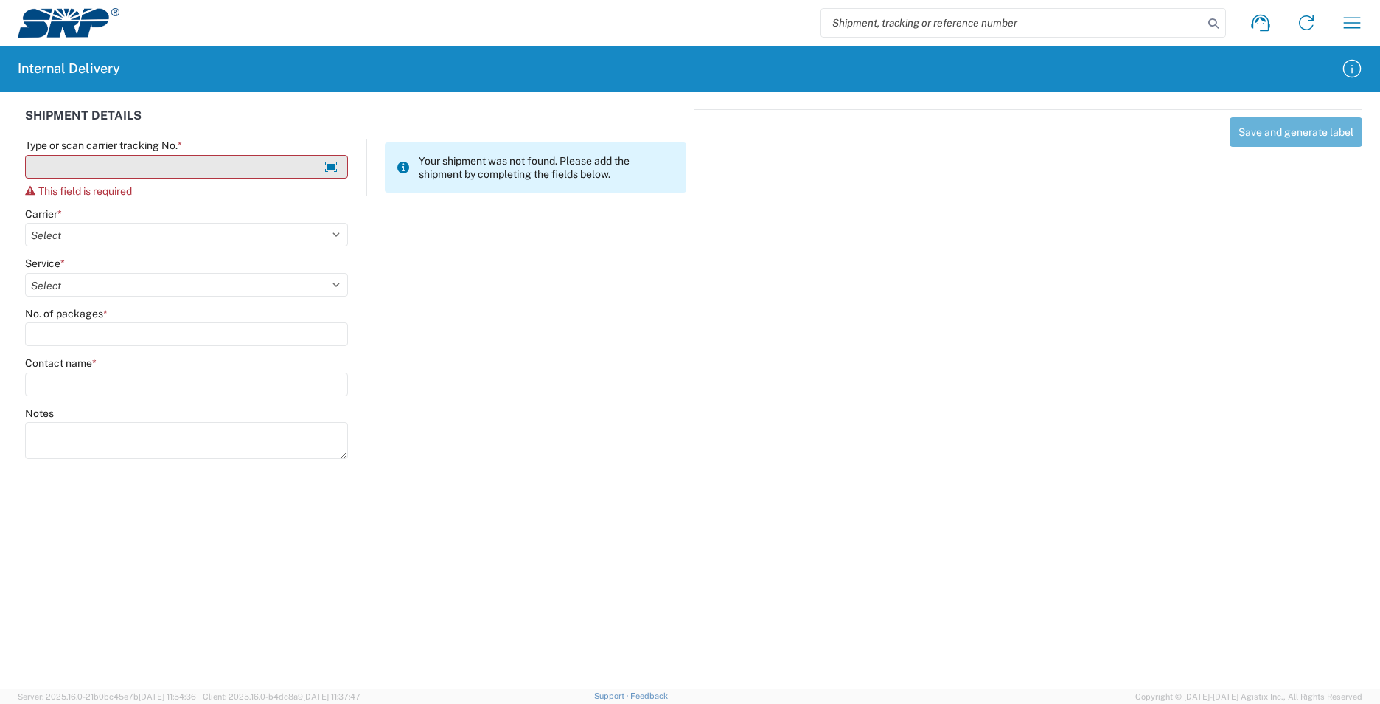
click at [248, 165] on input "Type or scan carrier tracking No. *" at bounding box center [186, 167] width 323 height 24
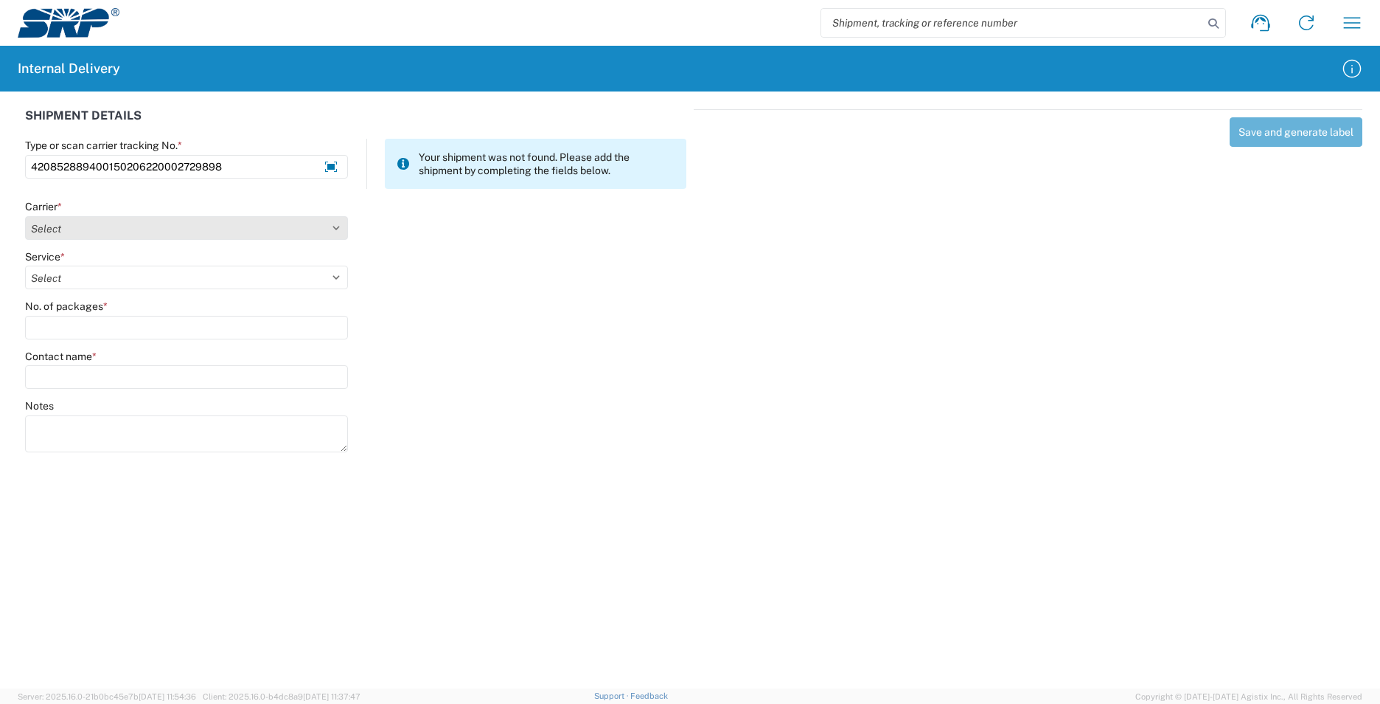
type input "420852889400150206220002729898"
click at [344, 229] on select "Select Amazon Logistics ATI Trucking BC Dimerco Logistics Empire Southwest FedE…" at bounding box center [186, 228] width 323 height 24
select select "137"
click at [25, 216] on select "Select Amazon Logistics ATI Trucking BC Dimerco Logistics Empire Southwest FedE…" at bounding box center [186, 228] width 323 height 24
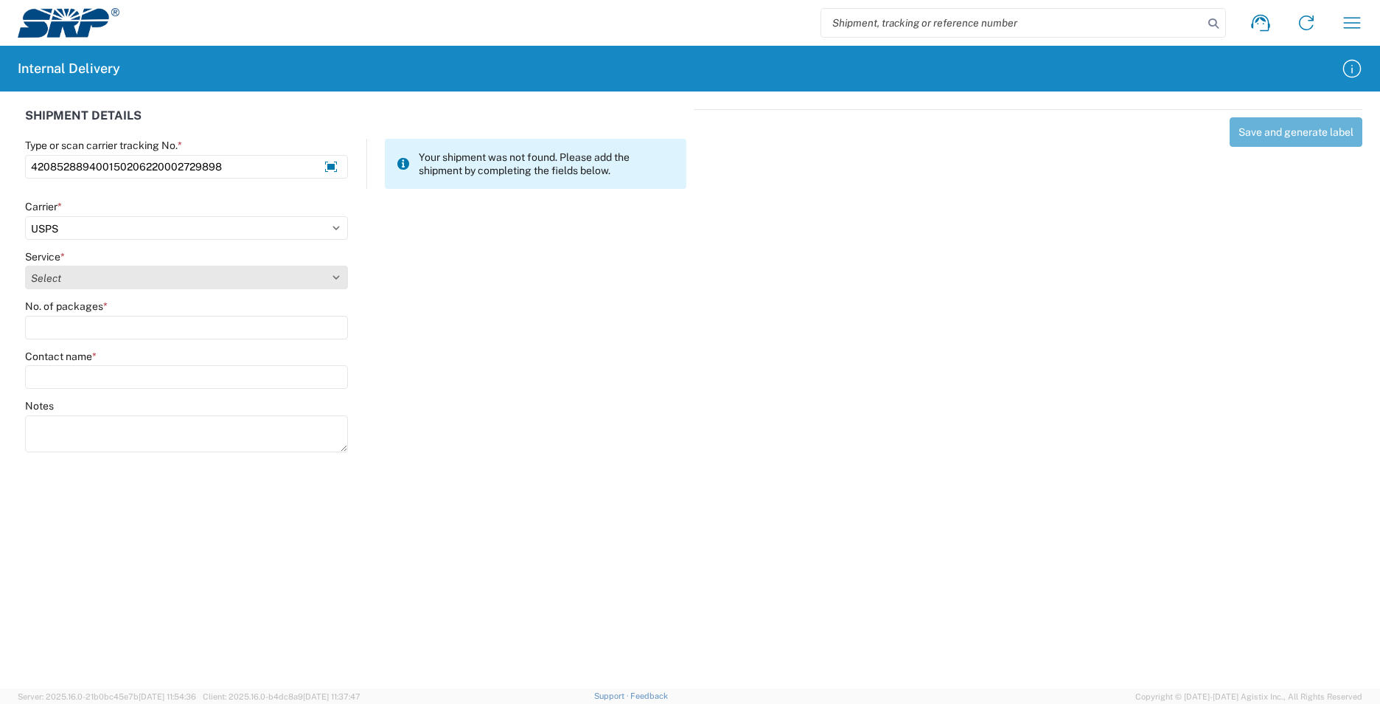
click at [338, 273] on select "Select 3 - 5 Day Bound Printed Matter Express Mail Flat-Rate Envelope Express M…" at bounding box center [186, 277] width 323 height 24
select select "17817"
click at [25, 265] on select "Select 3 - 5 Day Bound Printed Matter Express Mail Flat-Rate Envelope Express M…" at bounding box center [186, 277] width 323 height 24
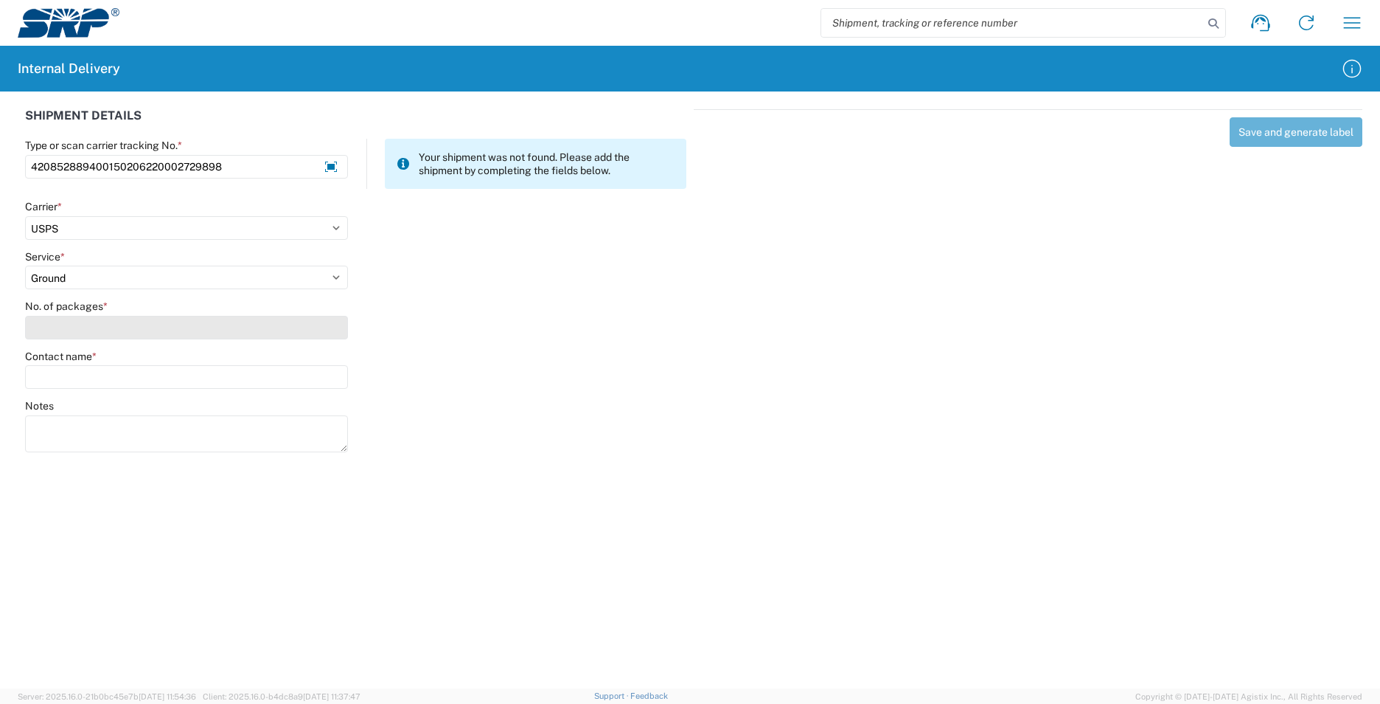
click at [101, 336] on input "No. of packages *" at bounding box center [186, 328] width 323 height 24
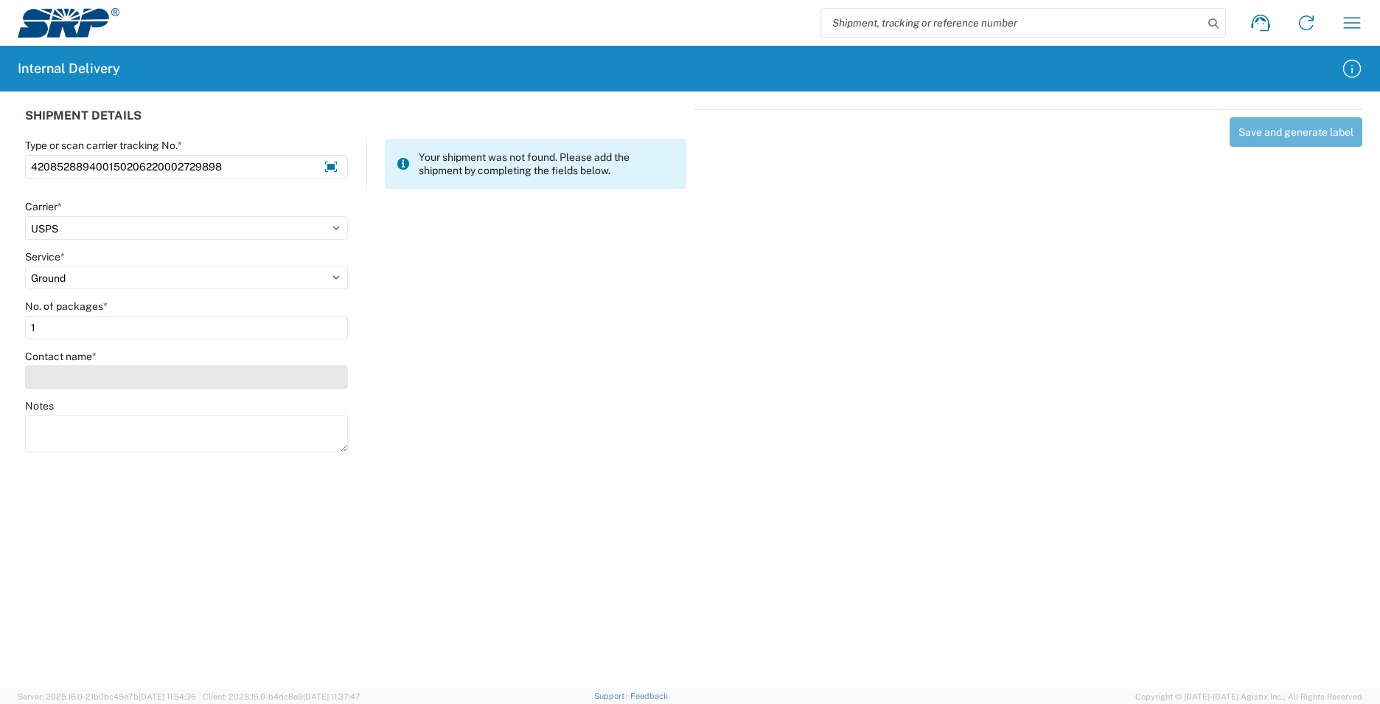
type input "1"
click at [104, 367] on input "Contact name *" at bounding box center [186, 377] width 323 height 24
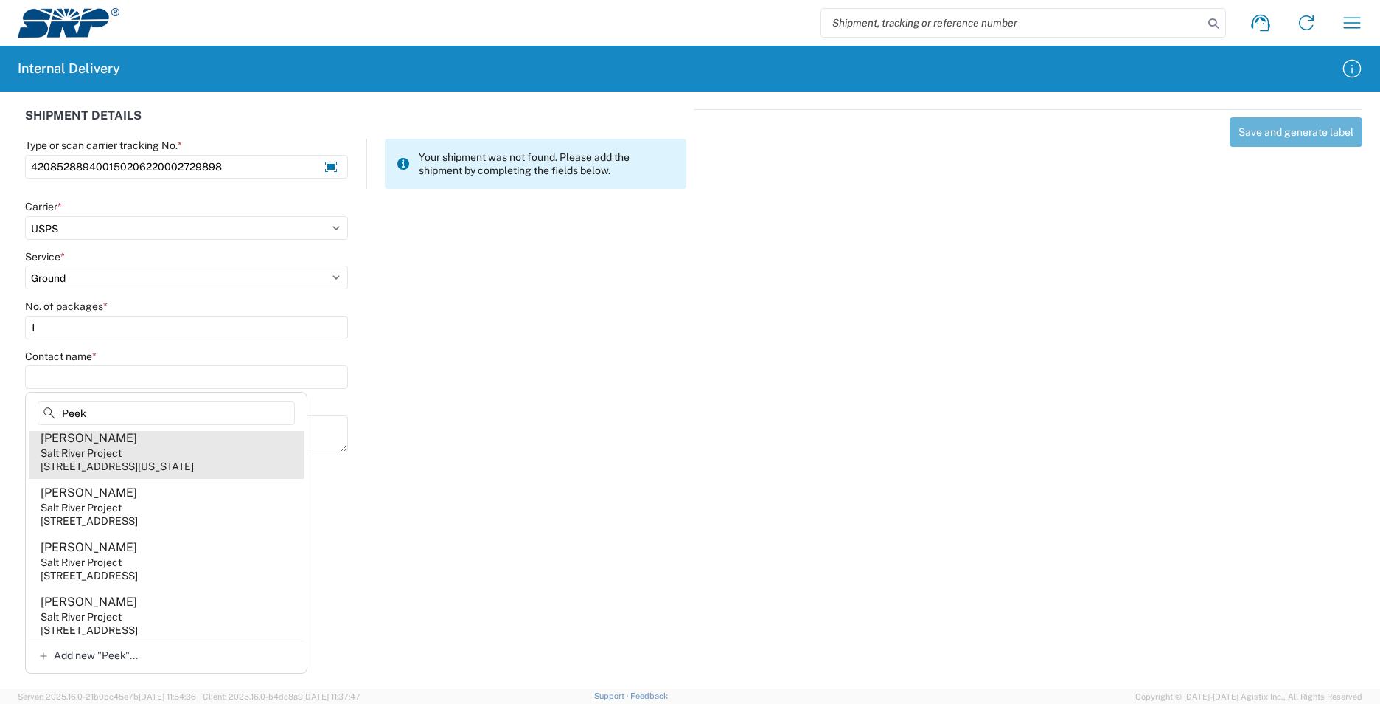
scroll to position [9, 0]
type input "Peek"
click at [159, 452] on agx-address-suggestion-item "Justin Peek Salt River Project 998 W Washington St, XCT314, Tempe, AZ, 85281, US" at bounding box center [166, 449] width 275 height 55
type input "Justin Peek"
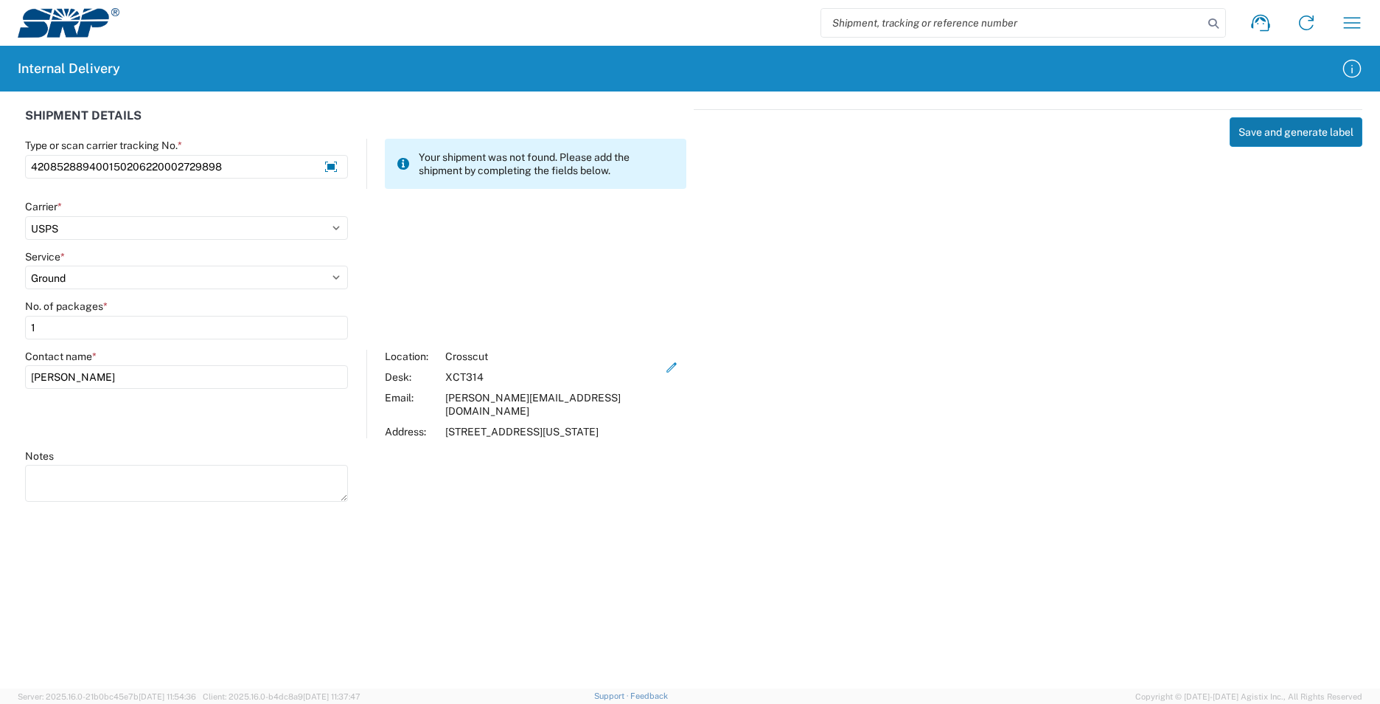
click at [1264, 126] on button "Save and generate label" at bounding box center [1296, 131] width 133 height 29
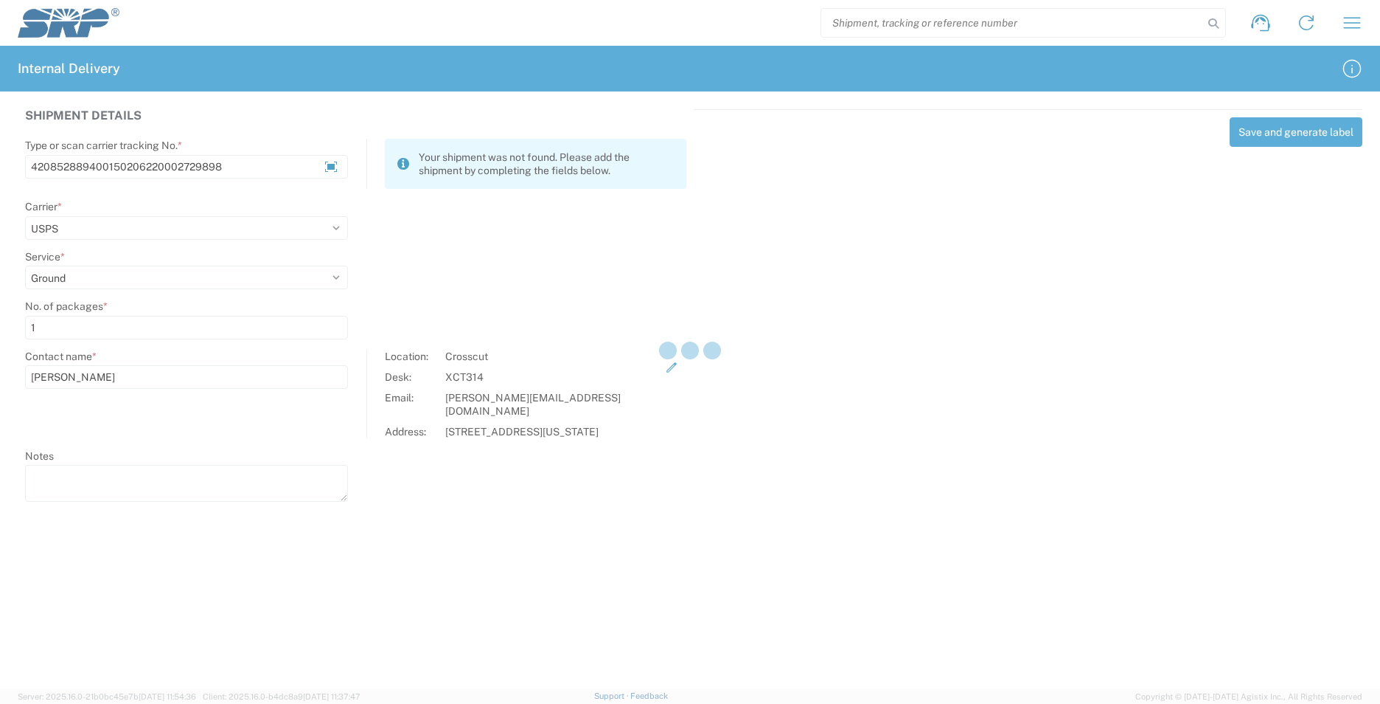
select select
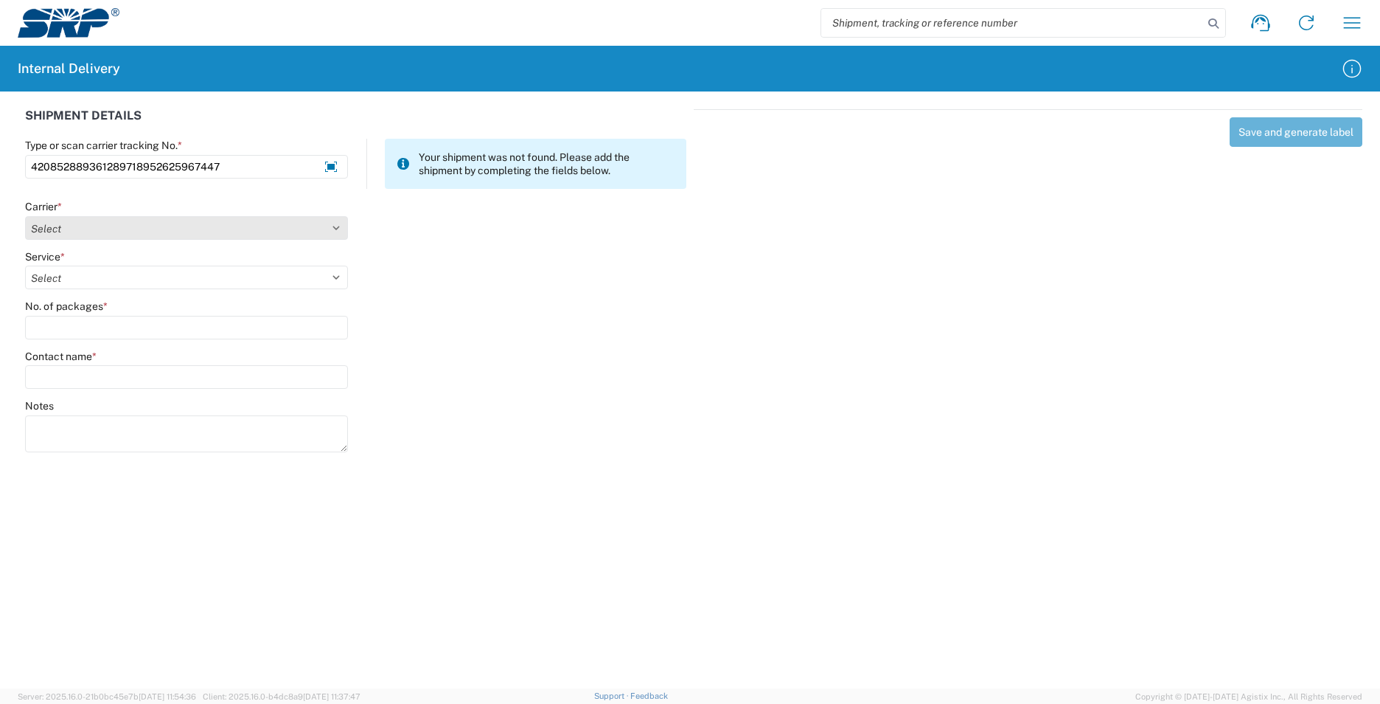
type input "420852889361289718952625967447"
click at [341, 226] on select "Select Amazon Logistics ATI Trucking BC Dimerco Logistics Empire Southwest FedE…" at bounding box center [186, 228] width 323 height 24
select select "137"
click at [25, 216] on select "Select Amazon Logistics ATI Trucking BC Dimerco Logistics Empire Southwest FedE…" at bounding box center [186, 228] width 323 height 24
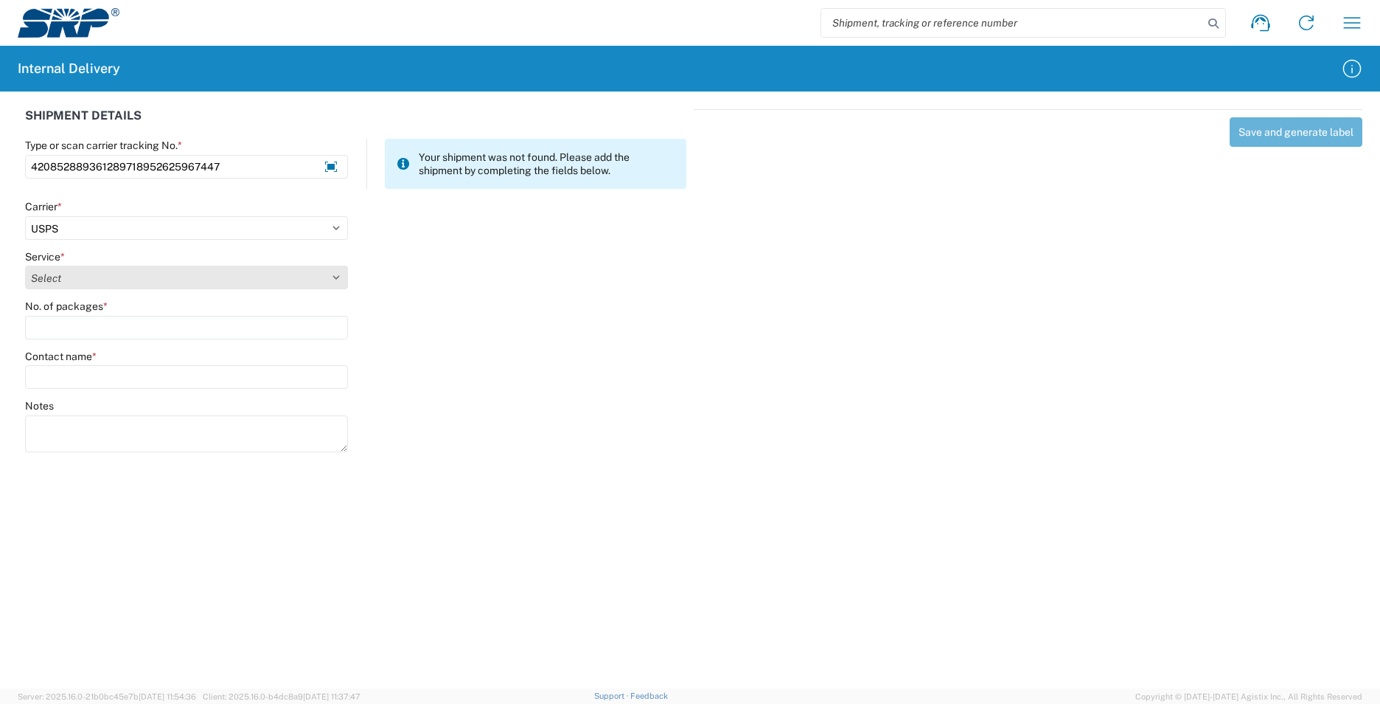
click at [332, 271] on select "Select 3 - 5 Day Bound Printed Matter Express Mail Flat-Rate Envelope Express M…" at bounding box center [186, 277] width 323 height 24
select select "17817"
click at [25, 265] on select "Select 3 - 5 Day Bound Printed Matter Express Mail Flat-Rate Envelope Express M…" at bounding box center [186, 277] width 323 height 24
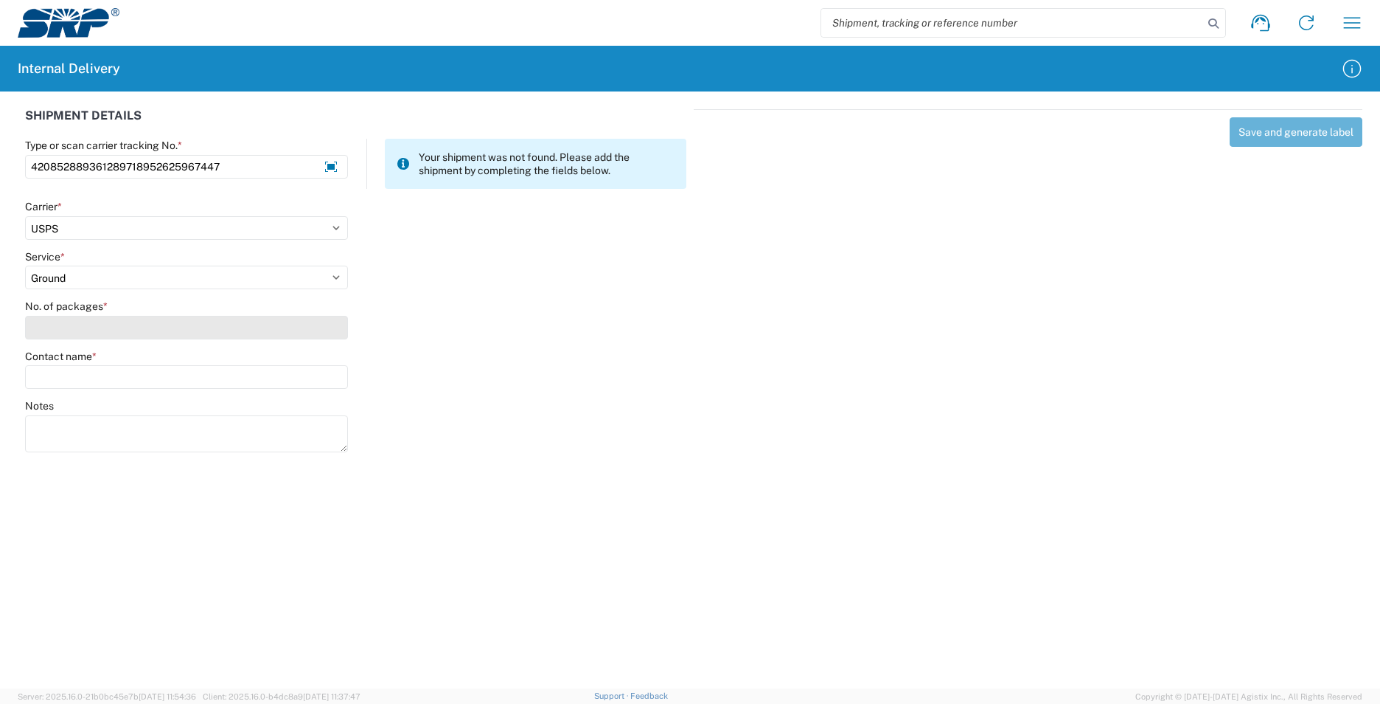
click at [167, 324] on input "No. of packages *" at bounding box center [186, 328] width 323 height 24
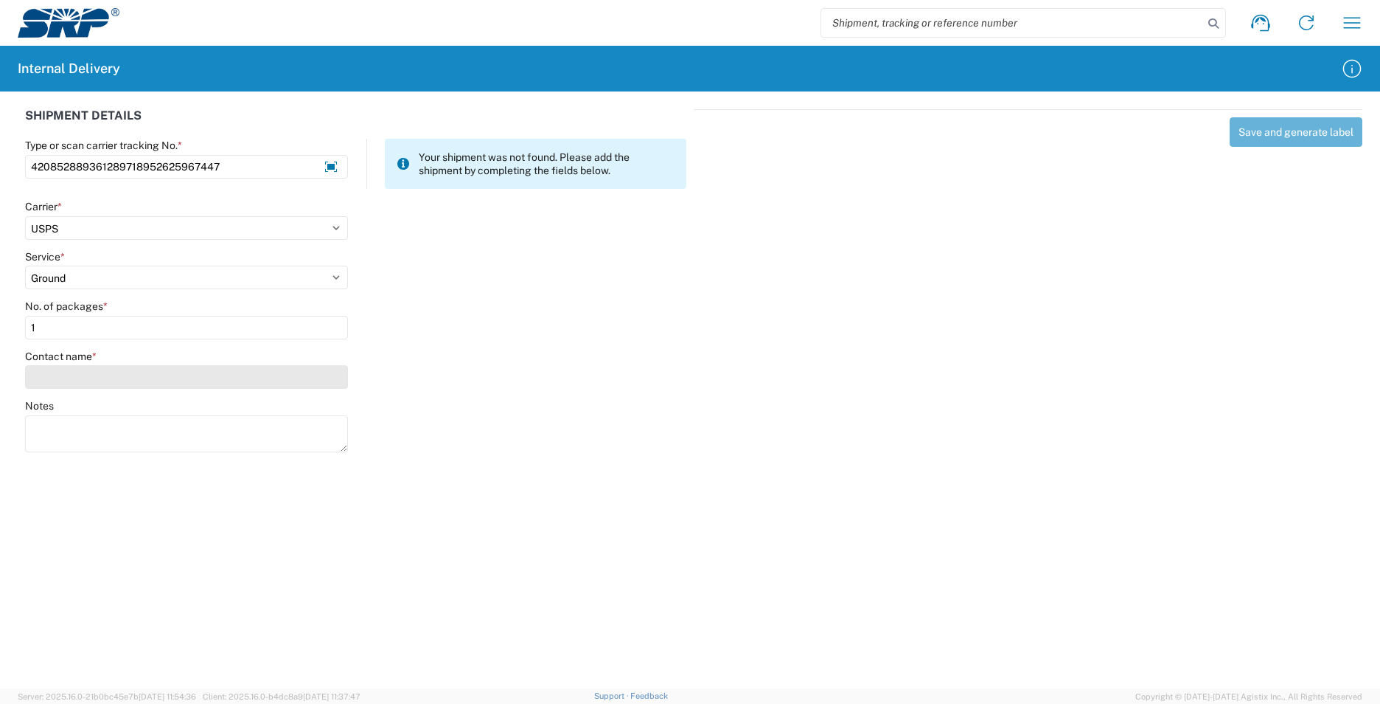
type input "1"
click at [161, 376] on input "Contact name *" at bounding box center [186, 377] width 323 height 24
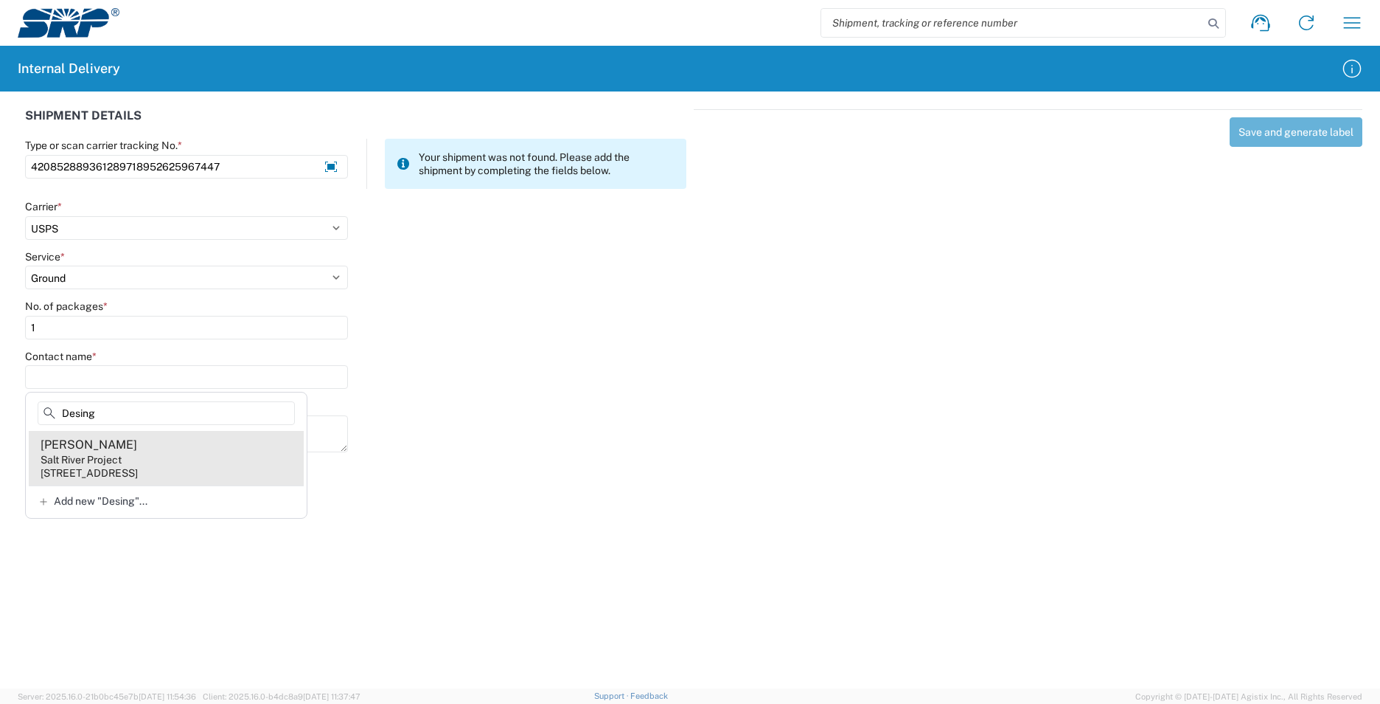
type input "Desing"
drag, startPoint x: 159, startPoint y: 448, endPoint x: 167, endPoint y: 448, distance: 8.1
click at [159, 448] on agx-address-suggestion-item "Dana Desing Salt River Project 1500 N Mill Ave, PAB276, Tempe, AZ, 85281, US" at bounding box center [166, 458] width 275 height 55
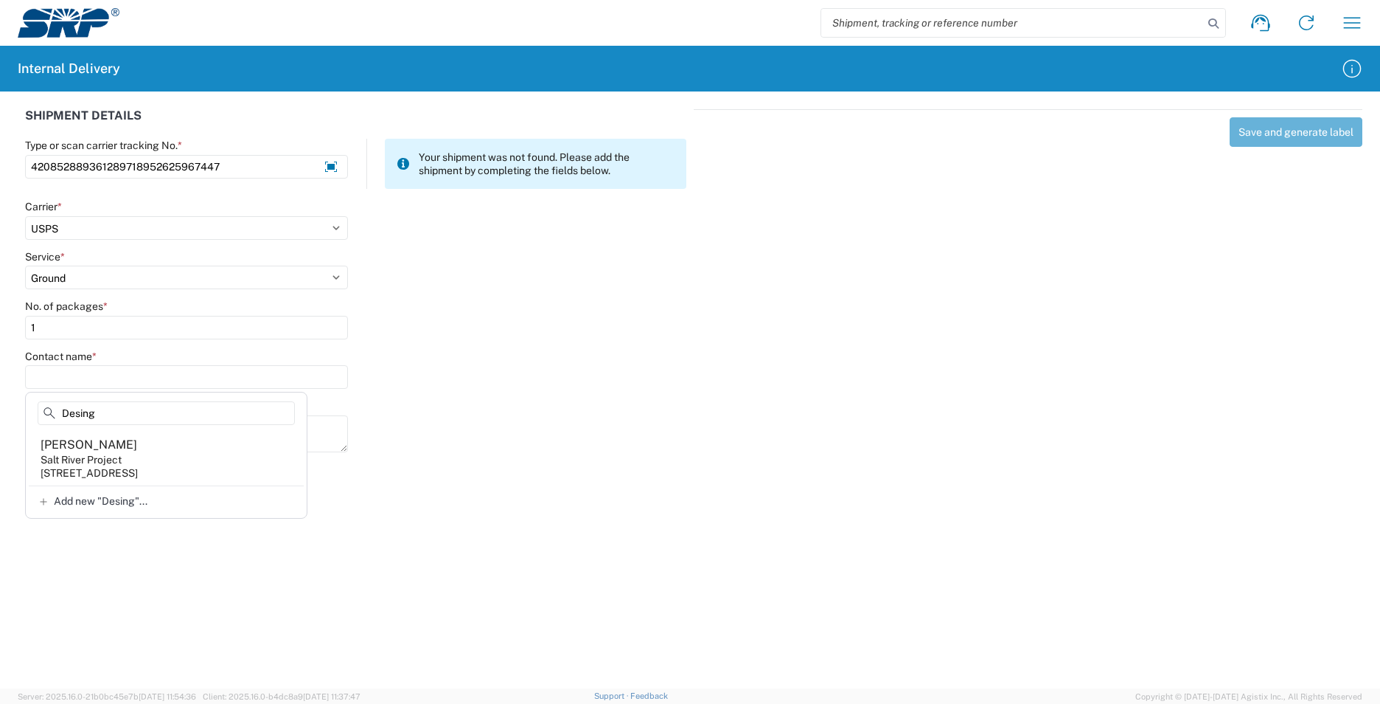
type input "Dana Desing"
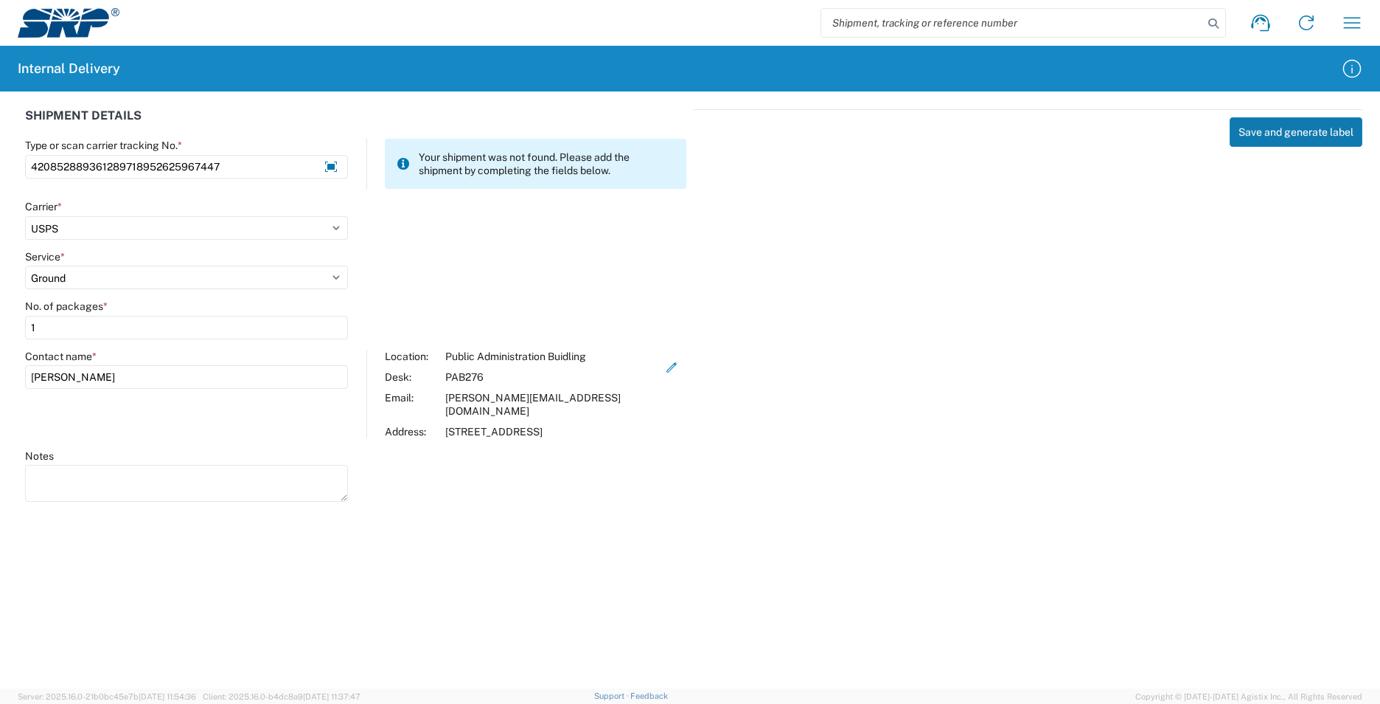
click at [1260, 141] on button "Save and generate label" at bounding box center [1296, 131] width 133 height 29
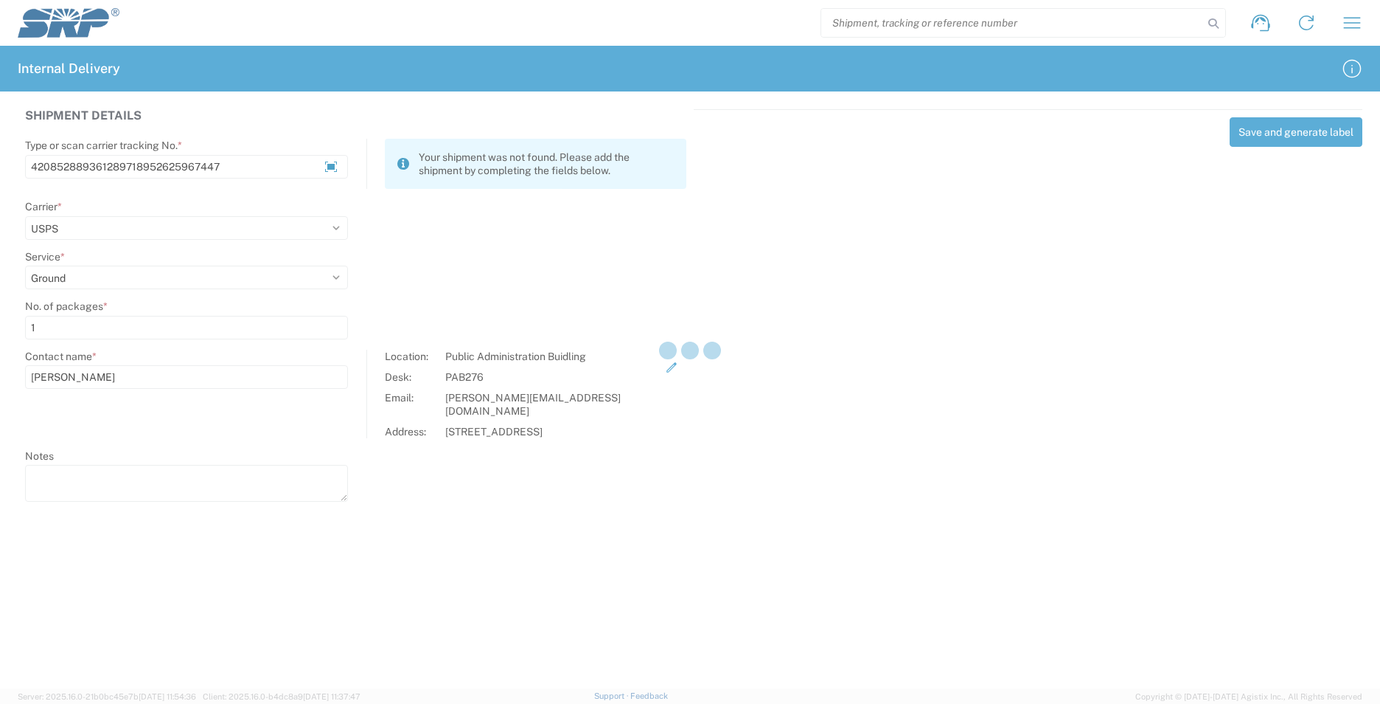
select select
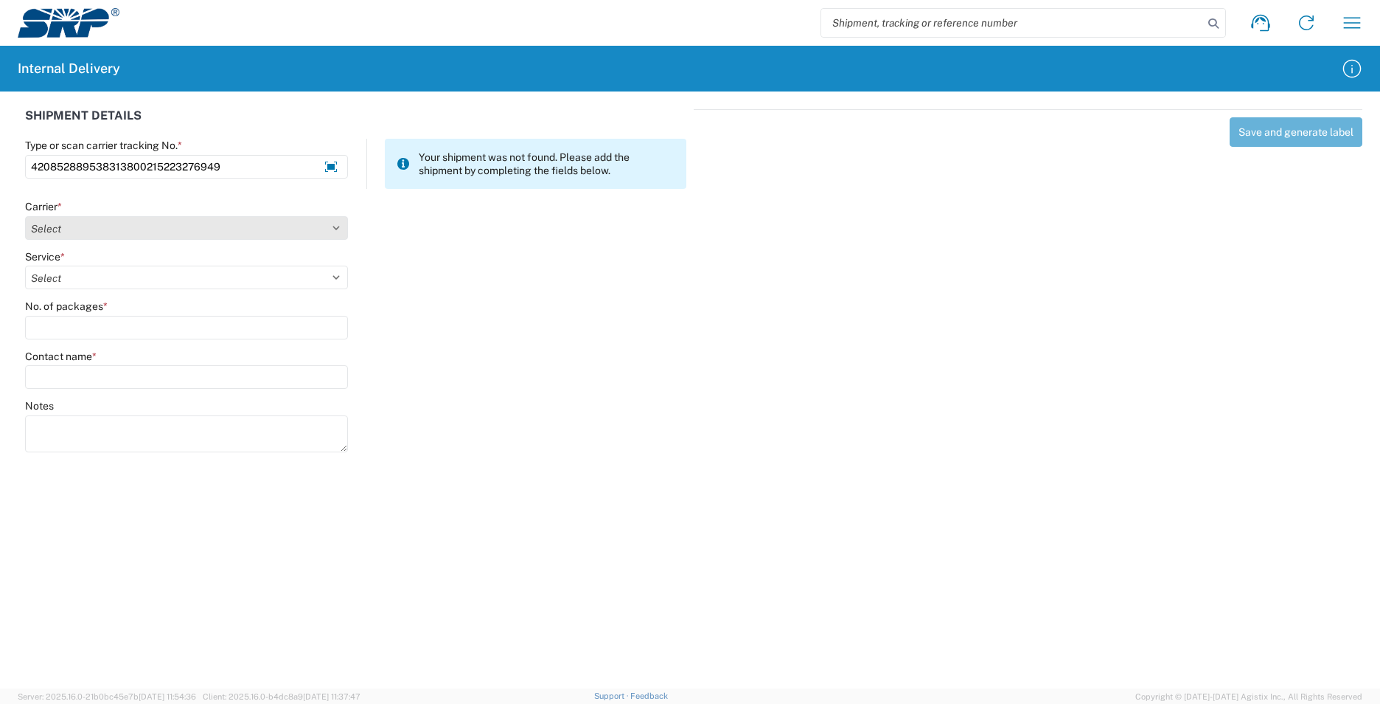
type input "420852889538313800215223276949"
click at [339, 227] on select "Select Amazon Logistics ATI Trucking BC Dimerco Logistics Empire Southwest FedE…" at bounding box center [186, 228] width 323 height 24
select select "137"
click at [25, 216] on select "Select Amazon Logistics ATI Trucking BC Dimerco Logistics Empire Southwest FedE…" at bounding box center [186, 228] width 323 height 24
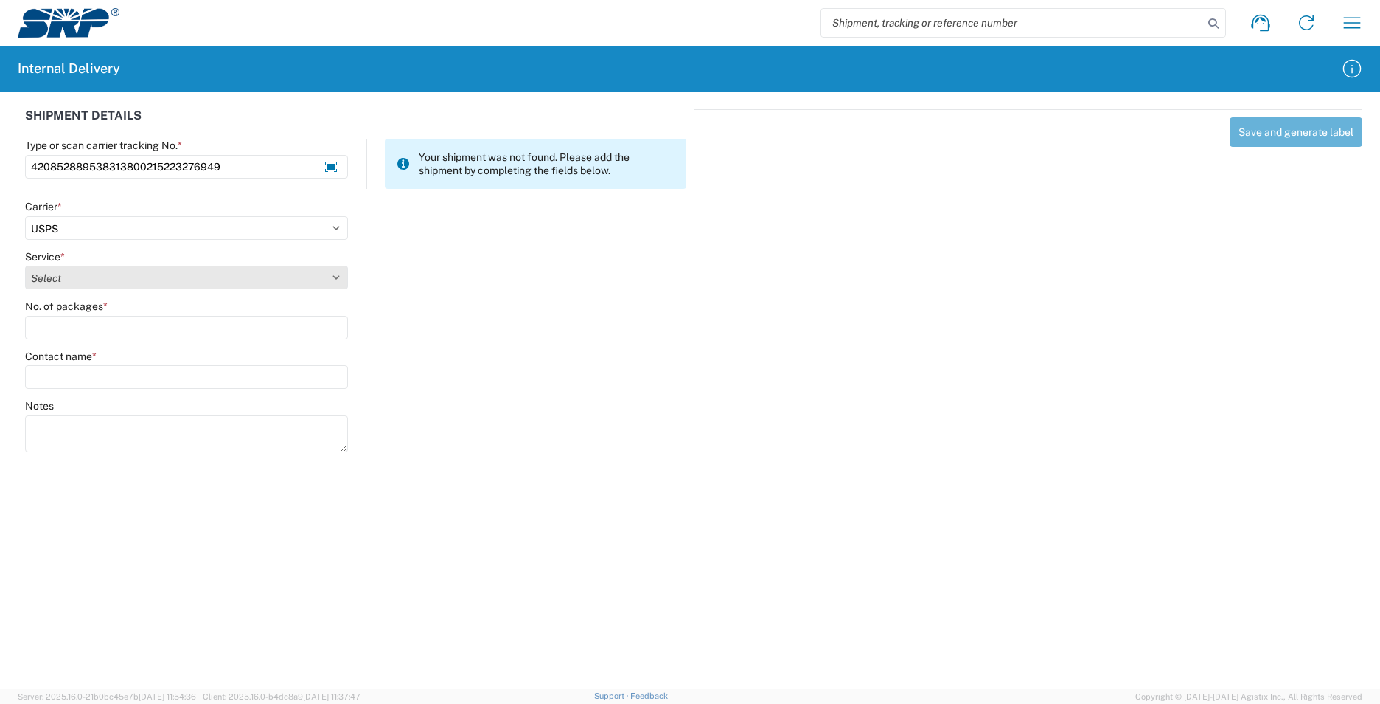
click at [336, 280] on select "Select 3 - 5 Day Bound Printed Matter Express Mail Flat-Rate Envelope Express M…" at bounding box center [186, 277] width 323 height 24
select select "17817"
click at [25, 265] on select "Select 3 - 5 Day Bound Printed Matter Express Mail Flat-Rate Envelope Express M…" at bounding box center [186, 277] width 323 height 24
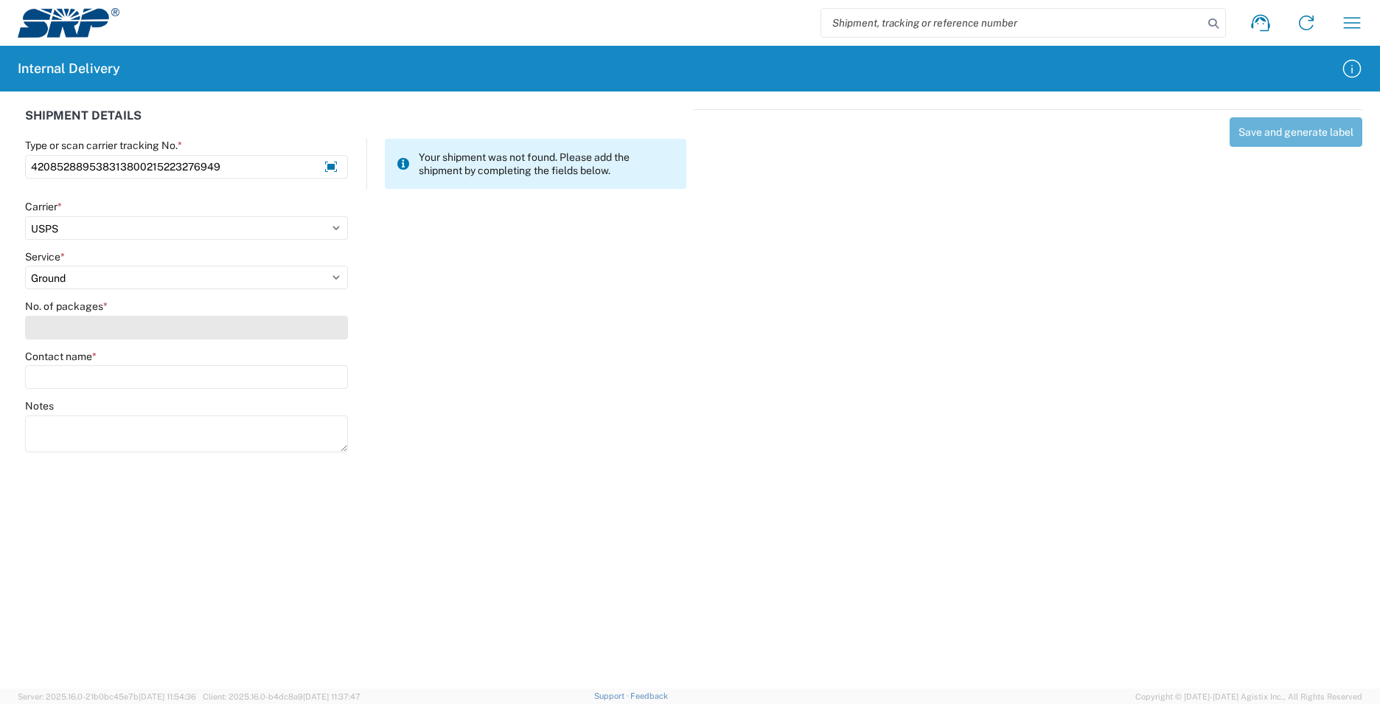
click at [129, 327] on input "No. of packages *" at bounding box center [186, 328] width 323 height 24
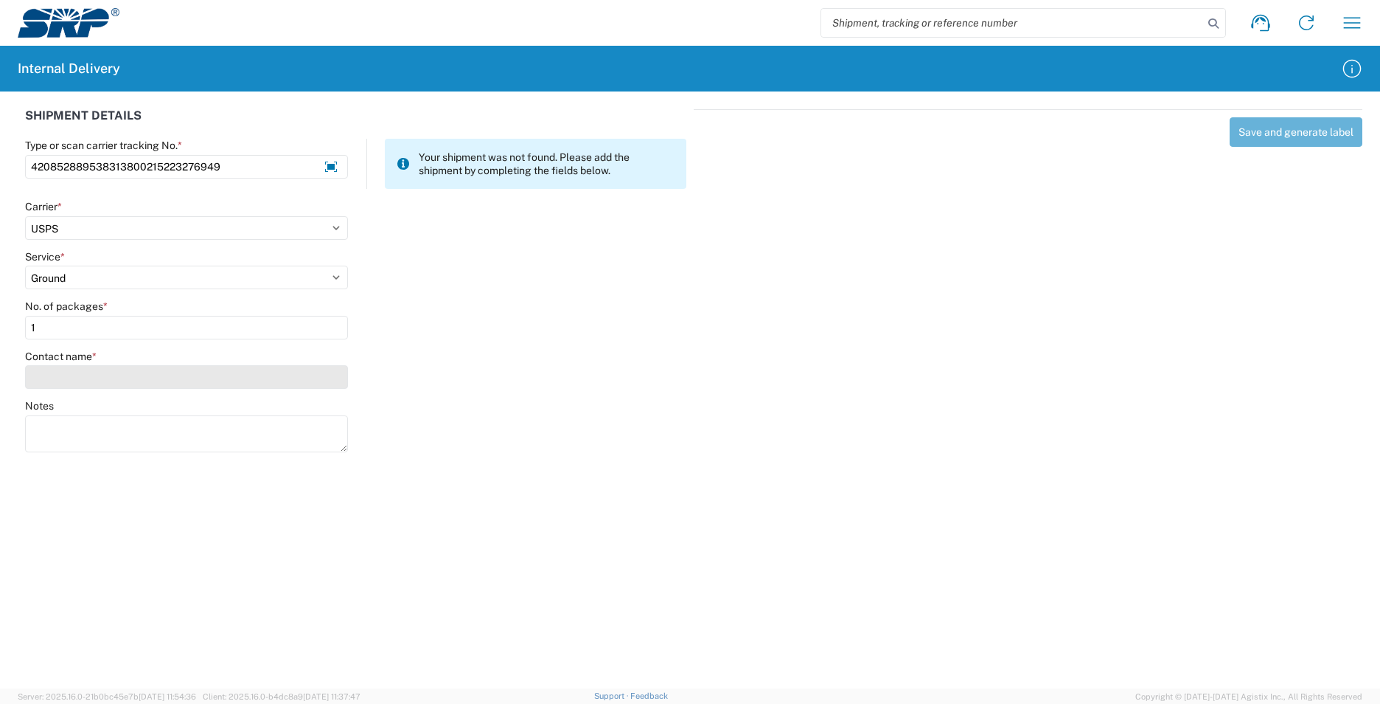
type input "1"
click at [110, 375] on input "Contact name *" at bounding box center [186, 377] width 323 height 24
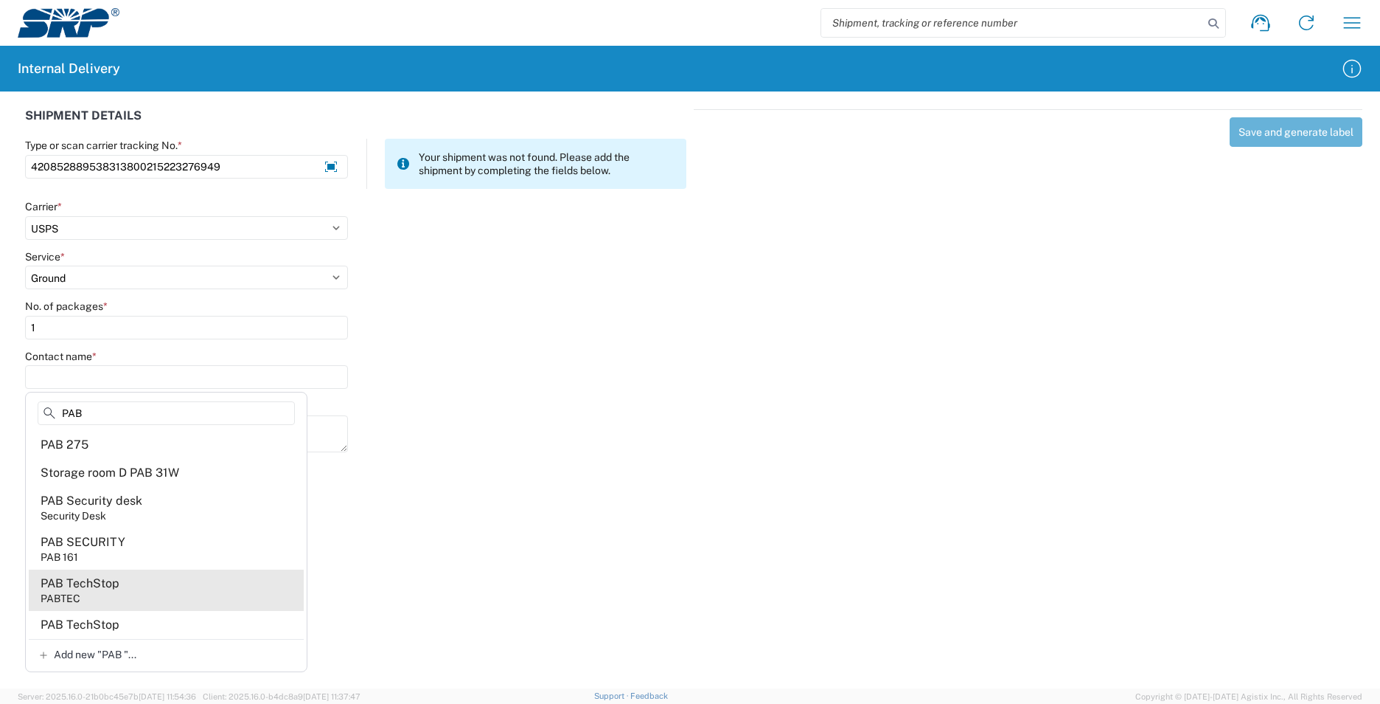
type input "PAB"
click at [132, 594] on agx-address-suggestion-item "PAB TechStop PABTEC" at bounding box center [166, 589] width 275 height 41
type input "PAB TechStop"
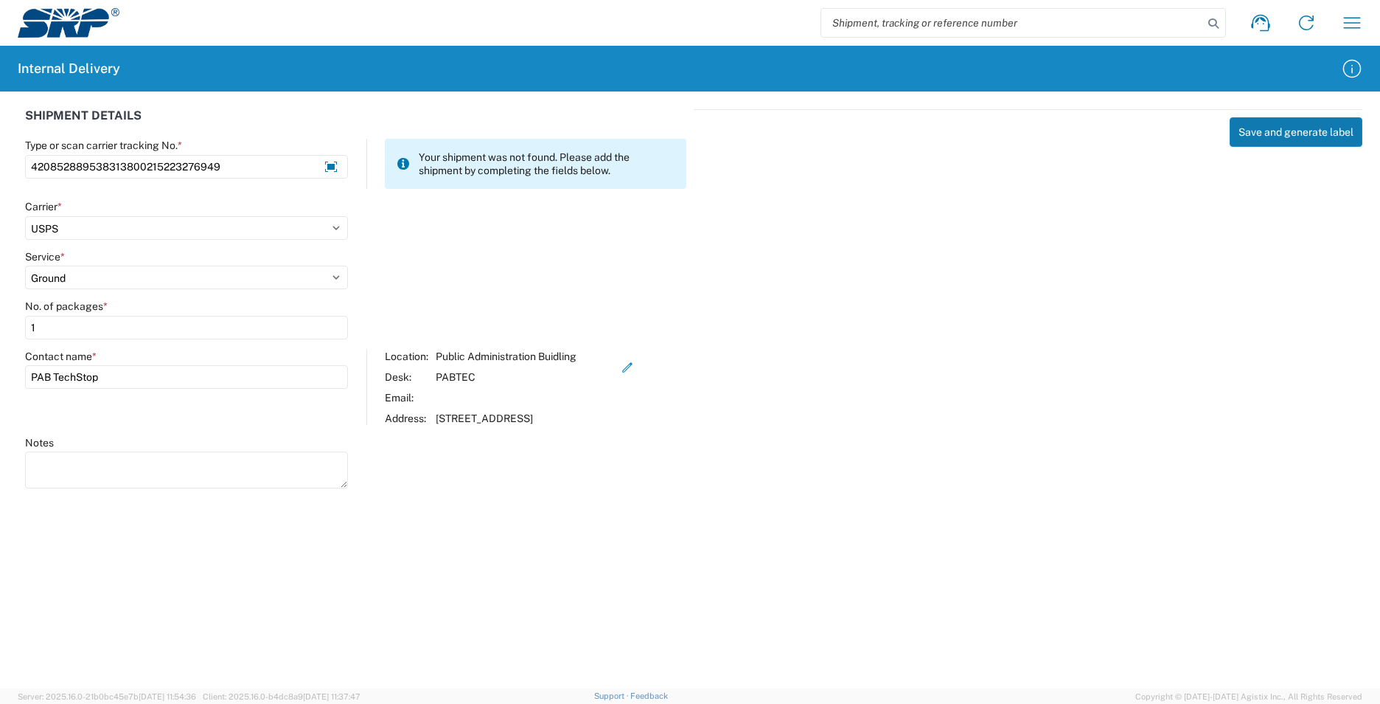
click at [1286, 123] on button "Save and generate label" at bounding box center [1296, 131] width 133 height 29
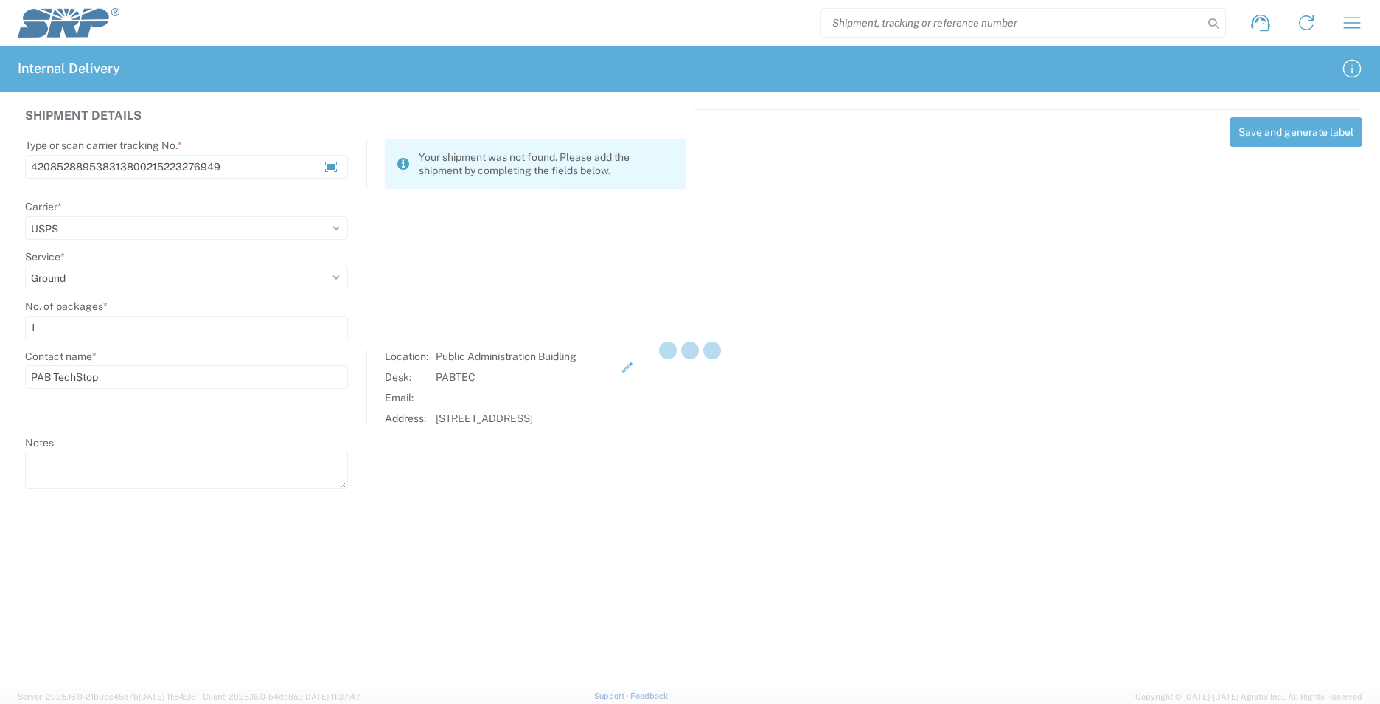
select select
